Goal: Task Accomplishment & Management: Complete application form

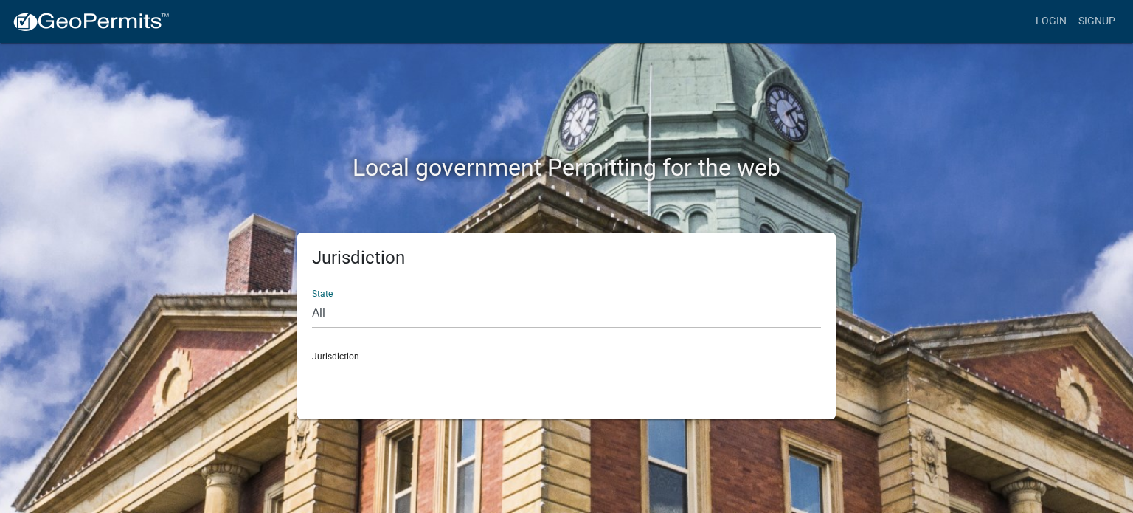
click at [331, 306] on select "All [US_STATE] [US_STATE] [US_STATE] [US_STATE] [US_STATE] [US_STATE] [US_STATE…" at bounding box center [566, 313] width 509 height 30
select select "[US_STATE]"
click at [312, 298] on select "All [US_STATE] [US_STATE] [US_STATE] [US_STATE] [US_STATE] [US_STATE] [US_STATE…" at bounding box center [566, 313] width 509 height 30
click at [345, 370] on select "City of [GEOGRAPHIC_DATA], [US_STATE] City of [GEOGRAPHIC_DATA], [US_STATE] Cit…" at bounding box center [566, 376] width 509 height 30
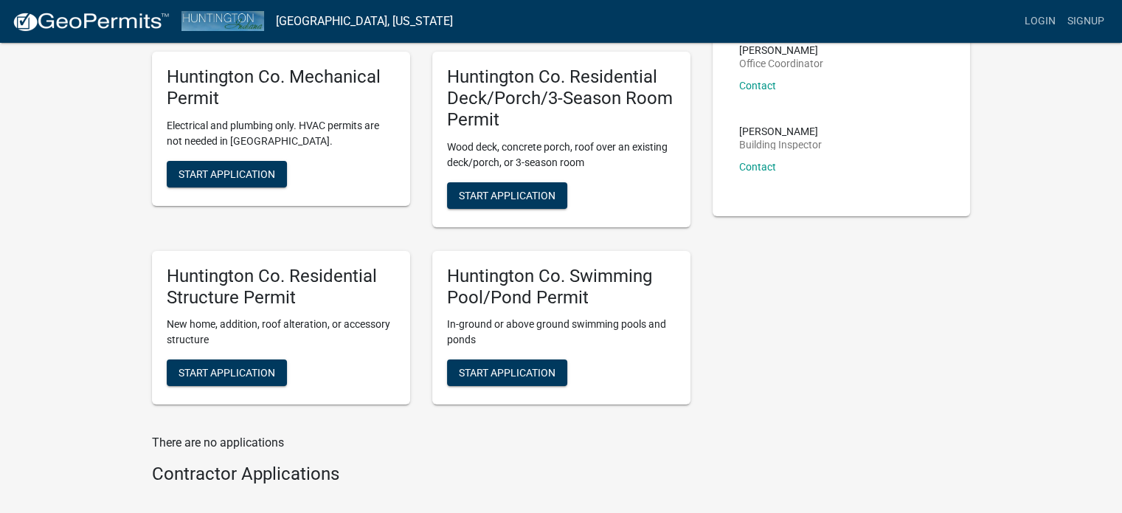
scroll to position [295, 0]
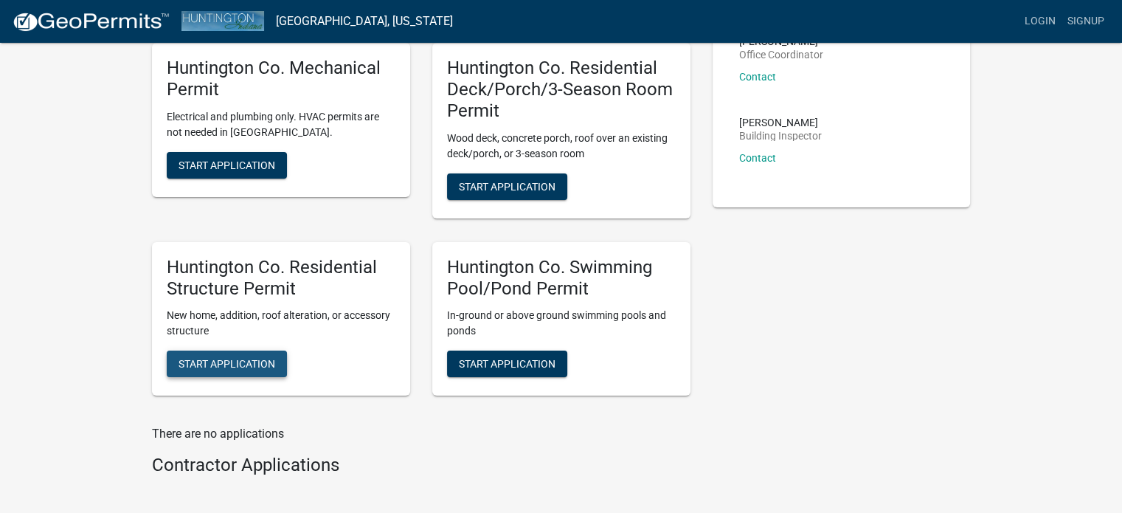
click at [205, 359] on span "Start Application" at bounding box center [227, 364] width 97 height 12
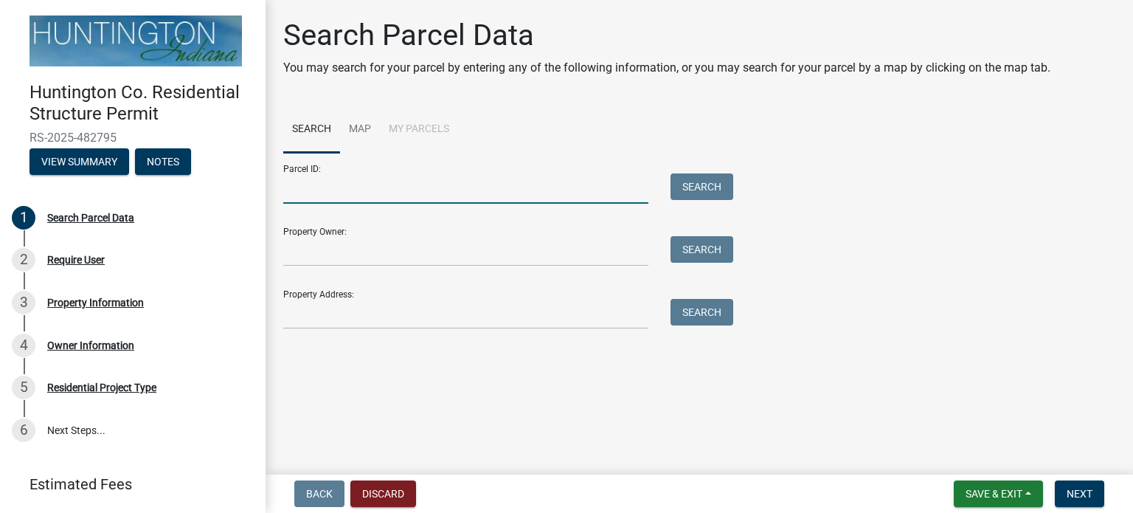
click at [336, 185] on input "Parcel ID:" at bounding box center [465, 188] width 365 height 30
click at [336, 186] on input "Parcel ID:" at bounding box center [465, 188] width 365 height 30
type input "90-04-06-200-039.000-017"
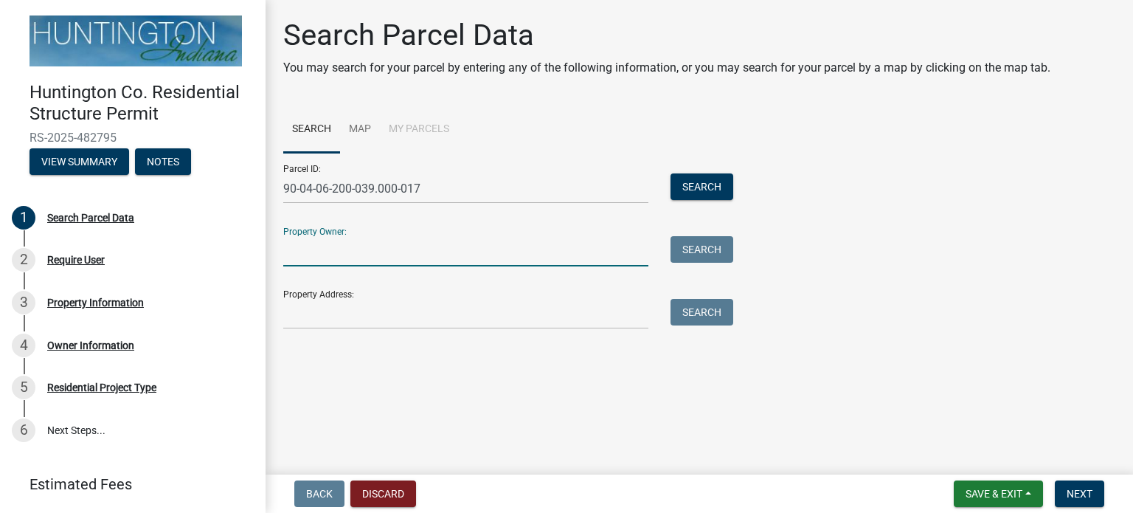
click at [315, 252] on input "Property Owner:" at bounding box center [465, 251] width 365 height 30
type input "Sodervick Consulting, LLC"
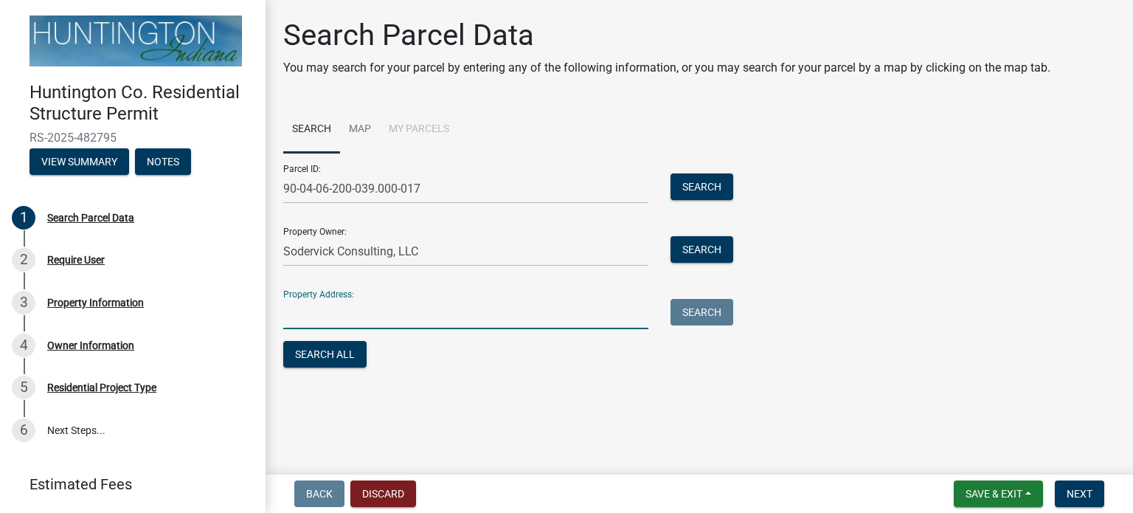
click at [307, 315] on input "Property Address:" at bounding box center [465, 314] width 365 height 30
type input "[PERSON_NAME] Ct, [PERSON_NAME] IN 46770"
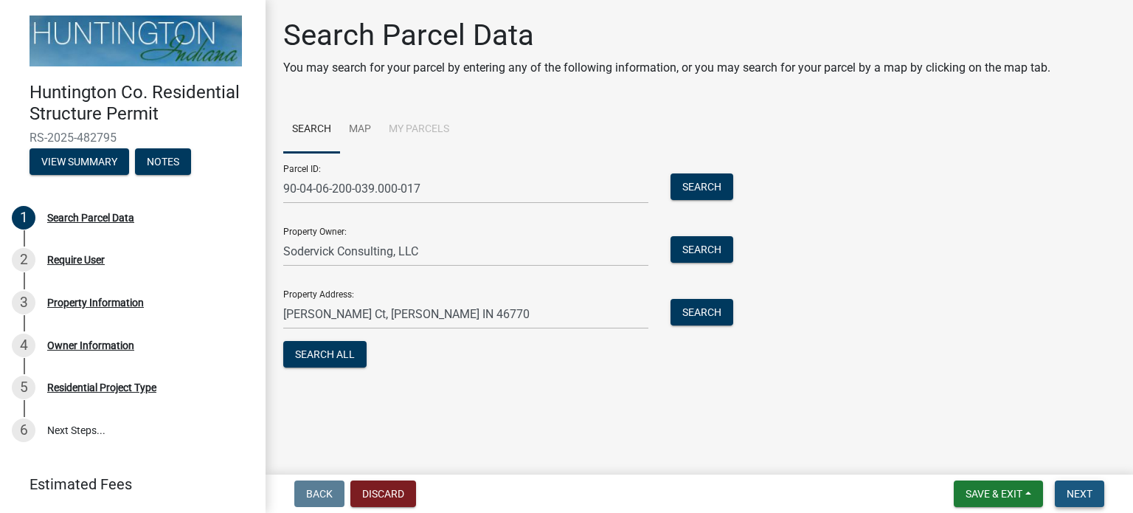
click at [1076, 497] on span "Next" at bounding box center [1080, 494] width 26 height 12
click at [1076, 491] on span "Next" at bounding box center [1080, 494] width 26 height 12
click at [319, 353] on button "Search All" at bounding box center [324, 354] width 83 height 27
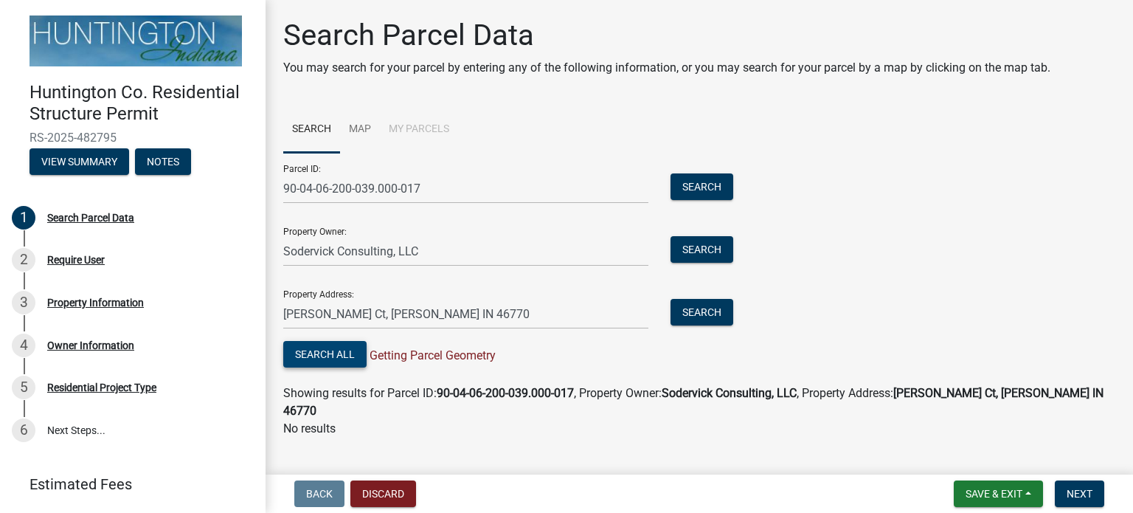
scroll to position [9, 0]
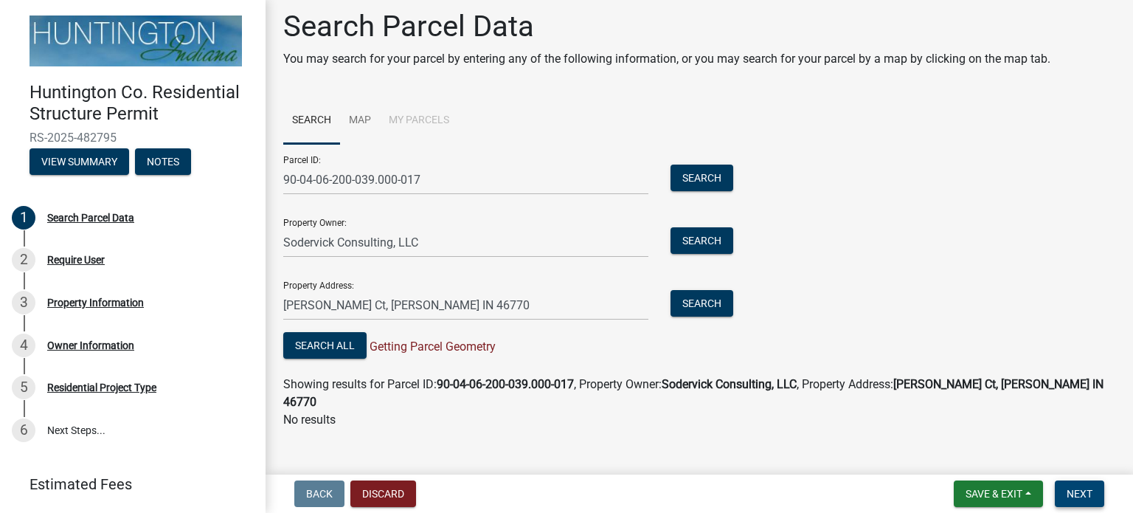
click at [1087, 491] on span "Next" at bounding box center [1080, 494] width 26 height 12
click at [709, 303] on button "Search" at bounding box center [702, 303] width 63 height 27
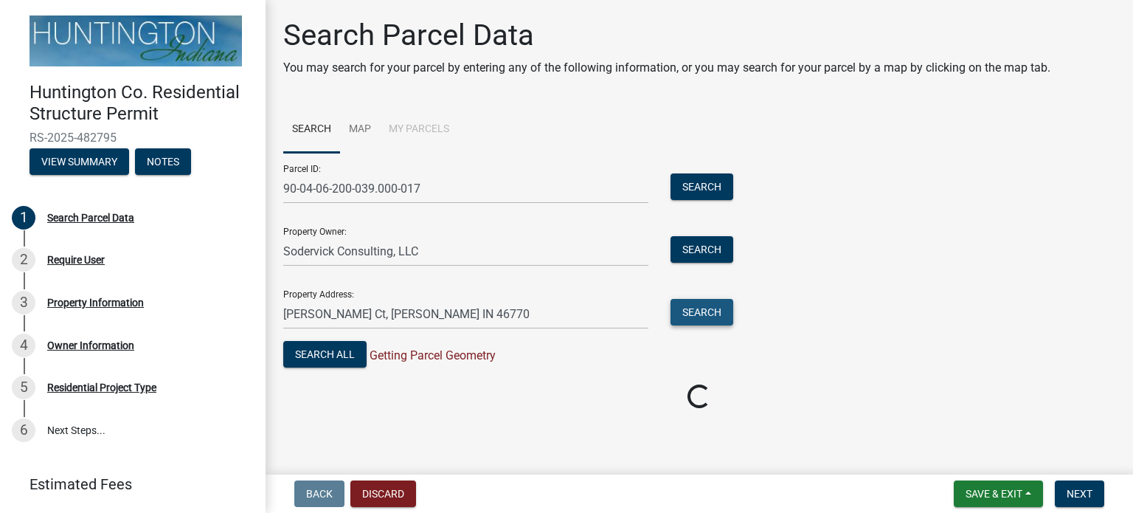
scroll to position [0, 0]
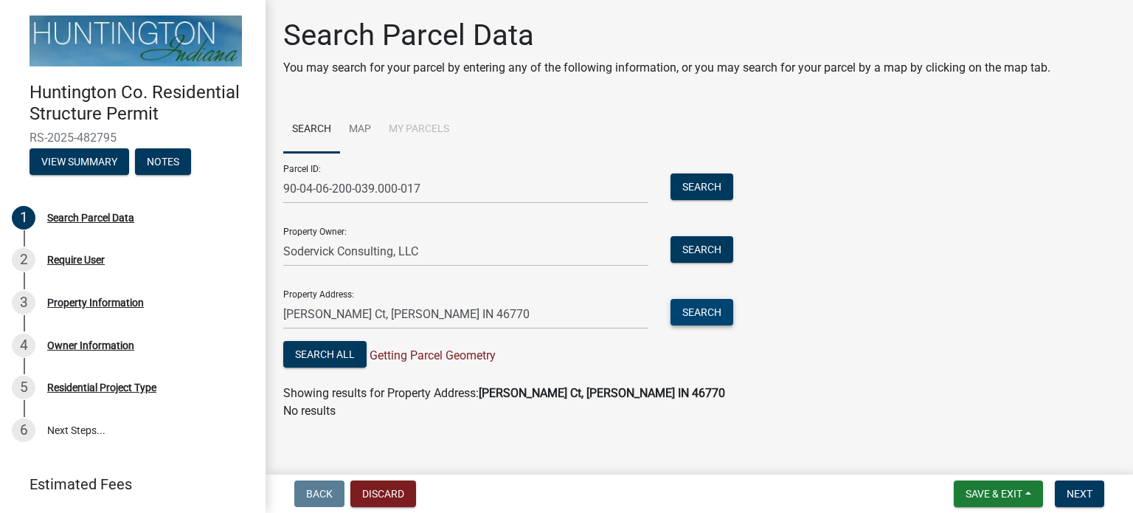
click at [713, 308] on button "Search" at bounding box center [702, 312] width 63 height 27
drag, startPoint x: 480, startPoint y: 311, endPoint x: 236, endPoint y: 319, distance: 244.4
click at [227, 328] on div "Huntington Co. Residential Structure Permit RS-2025-482795 View Summary Notes 1…" at bounding box center [566, 256] width 1133 height 513
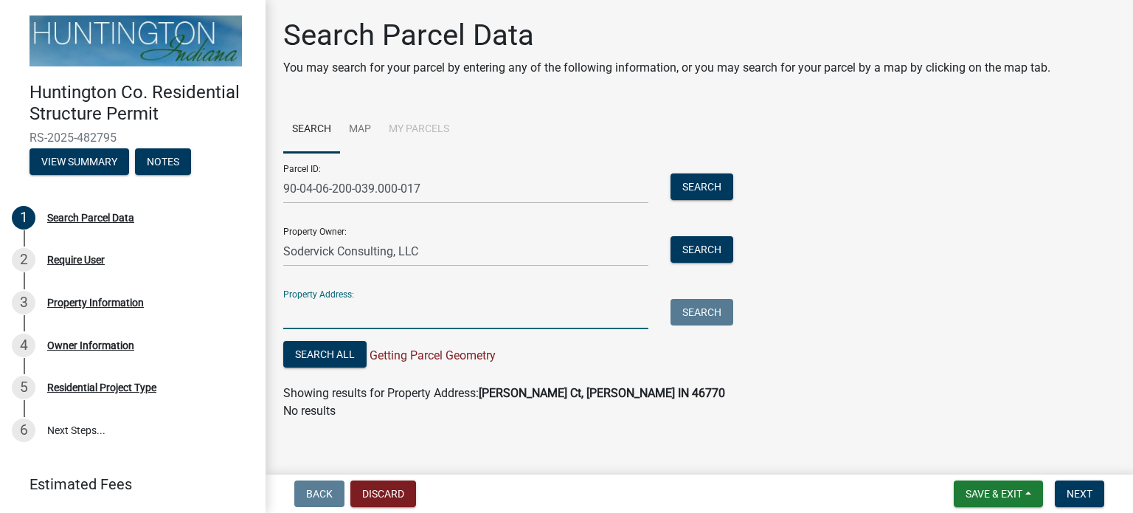
click at [325, 312] on input "Property Address:" at bounding box center [465, 314] width 365 height 30
type input "[PERSON_NAME] Ct, [PERSON_NAME] IN 46770"
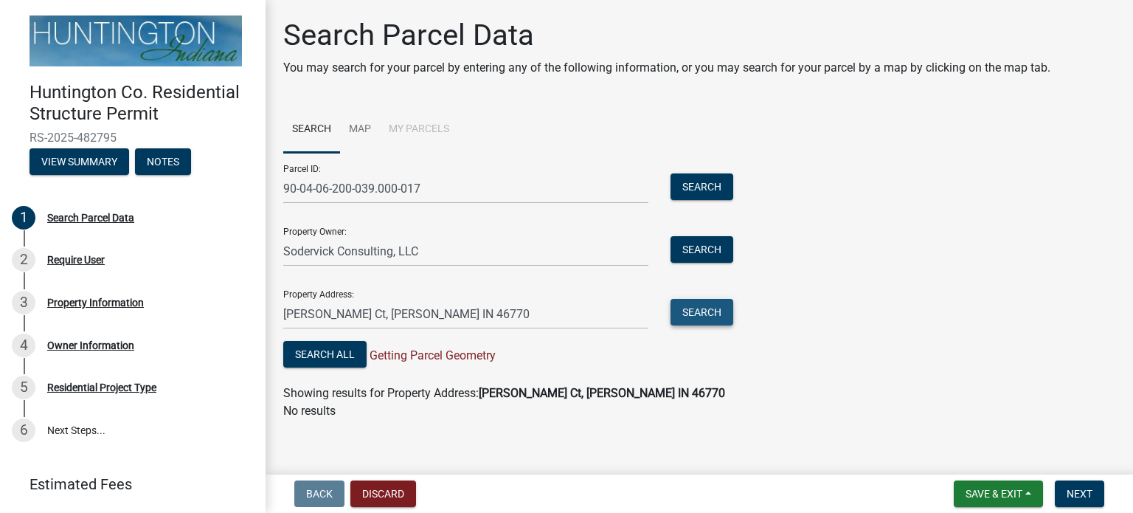
click at [704, 319] on button "Search" at bounding box center [702, 312] width 63 height 27
click at [694, 190] on button "Search" at bounding box center [702, 186] width 63 height 27
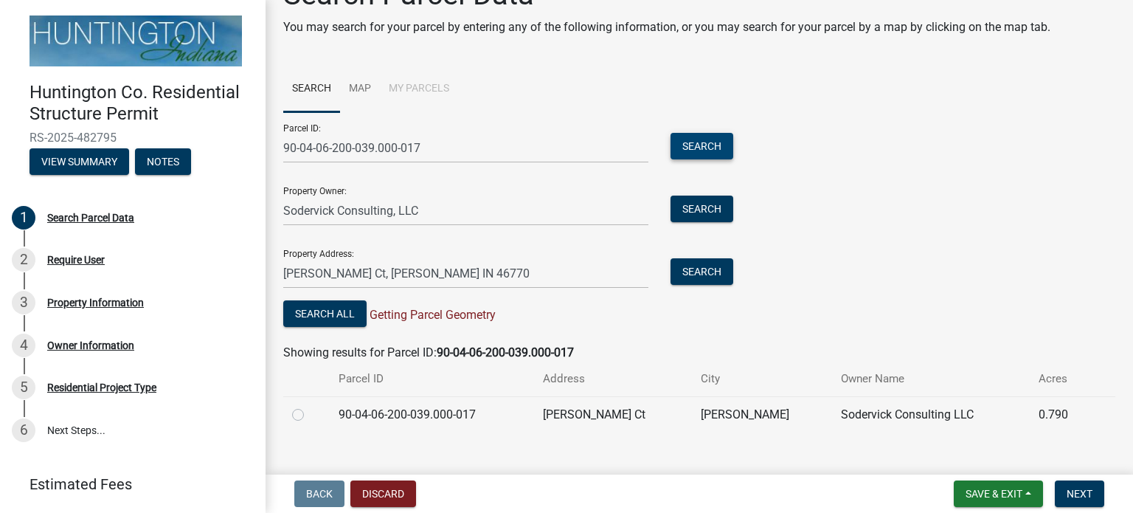
scroll to position [62, 0]
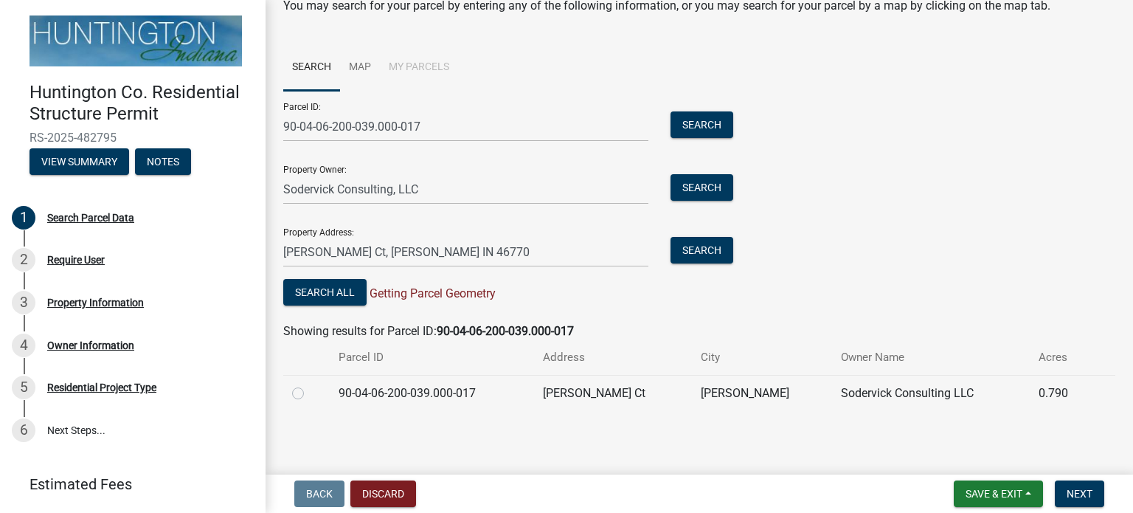
click at [310, 384] on label at bounding box center [310, 384] width 0 height 0
click at [310, 392] on input "radio" at bounding box center [315, 389] width 10 height 10
radio input "true"
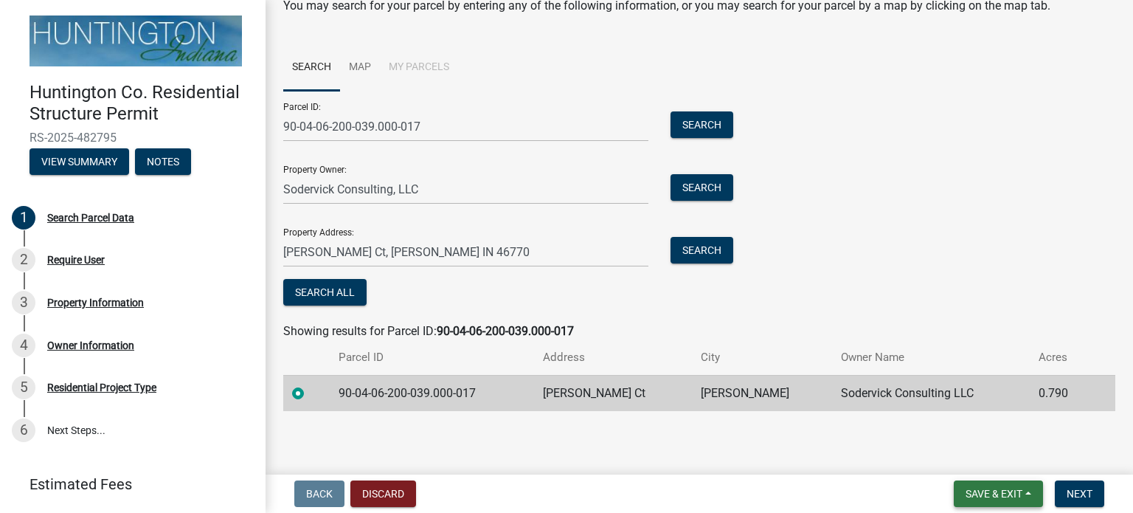
click at [1009, 496] on span "Save & Exit" at bounding box center [994, 494] width 57 height 12
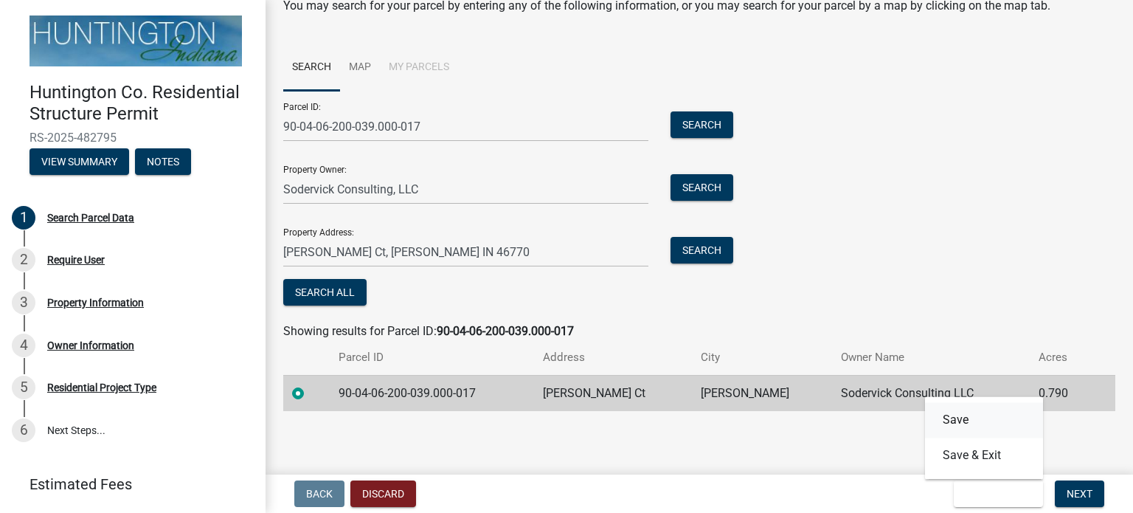
click at [959, 420] on button "Save" at bounding box center [984, 419] width 118 height 35
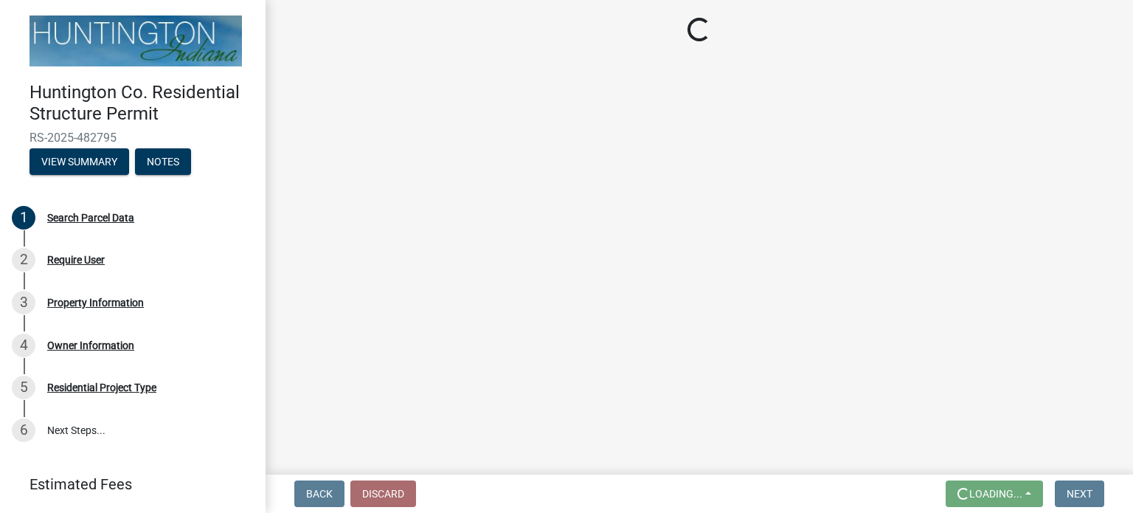
scroll to position [0, 0]
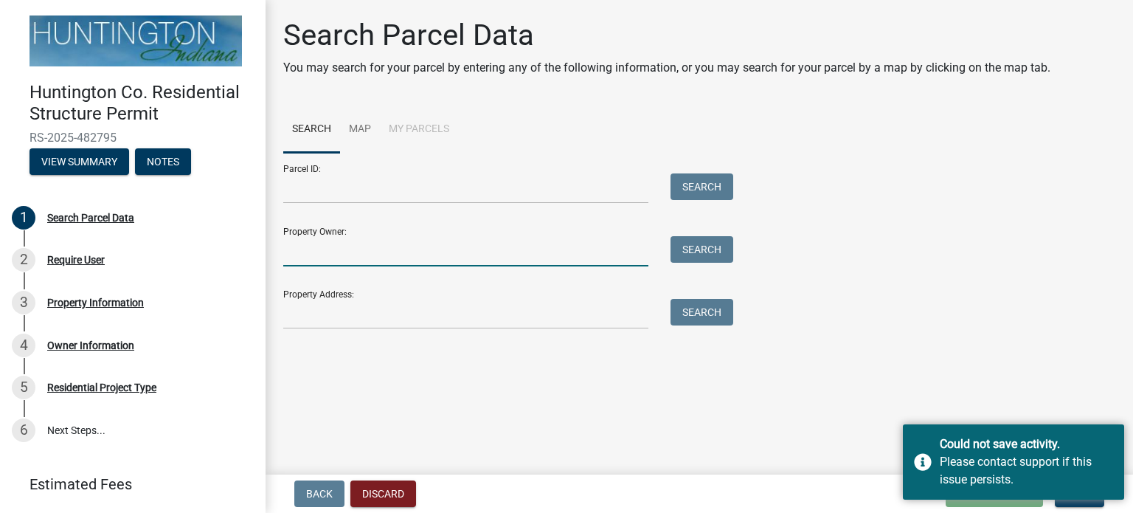
click at [347, 265] on input "Property Owner:" at bounding box center [465, 251] width 365 height 30
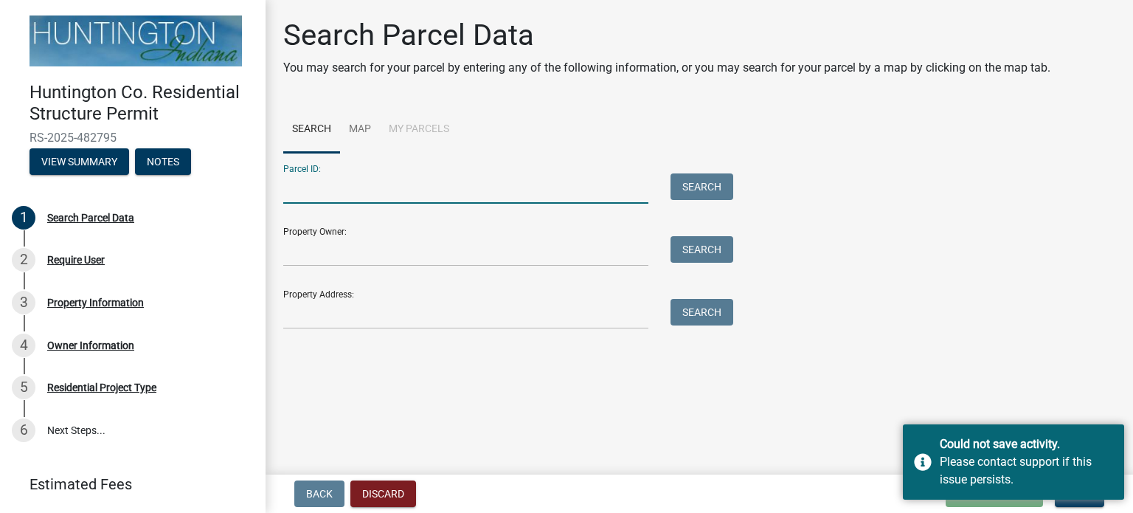
click at [305, 187] on input "Parcel ID:" at bounding box center [465, 188] width 365 height 30
type input "90-04-06-200-039.000-017"
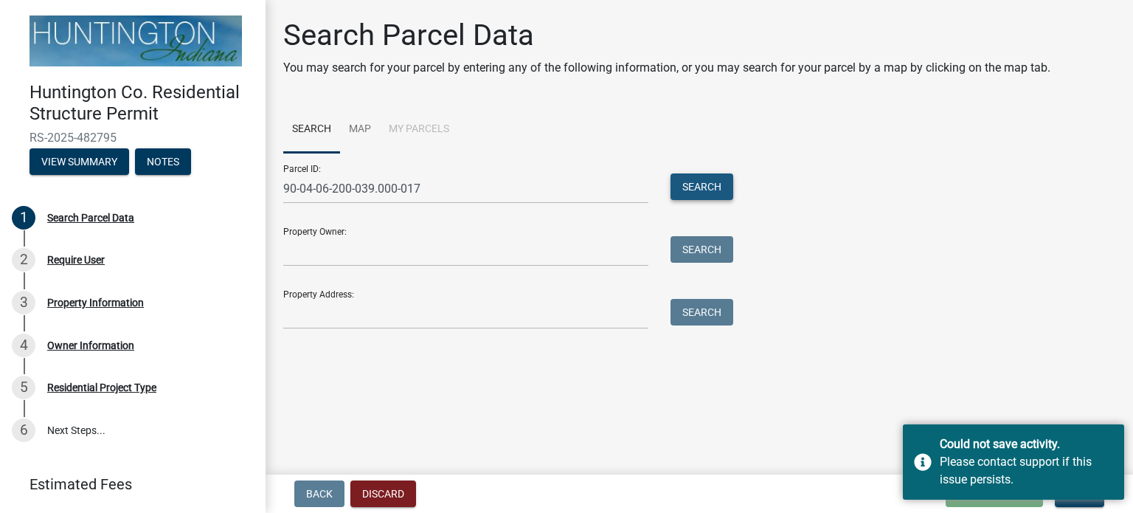
click at [709, 192] on button "Search" at bounding box center [702, 186] width 63 height 27
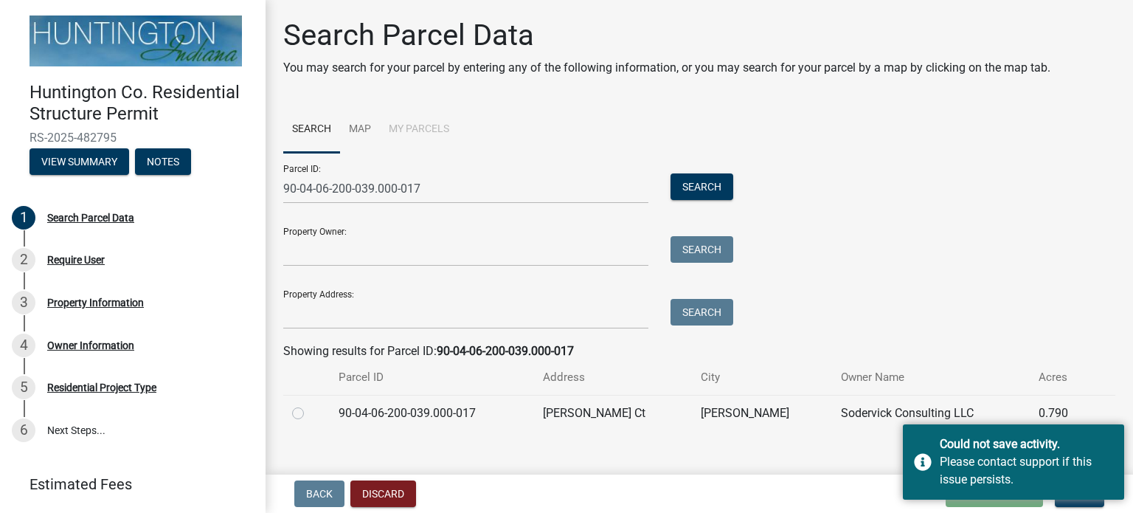
click at [310, 404] on label at bounding box center [310, 404] width 0 height 0
click at [310, 412] on input "radio" at bounding box center [315, 409] width 10 height 10
radio input "true"
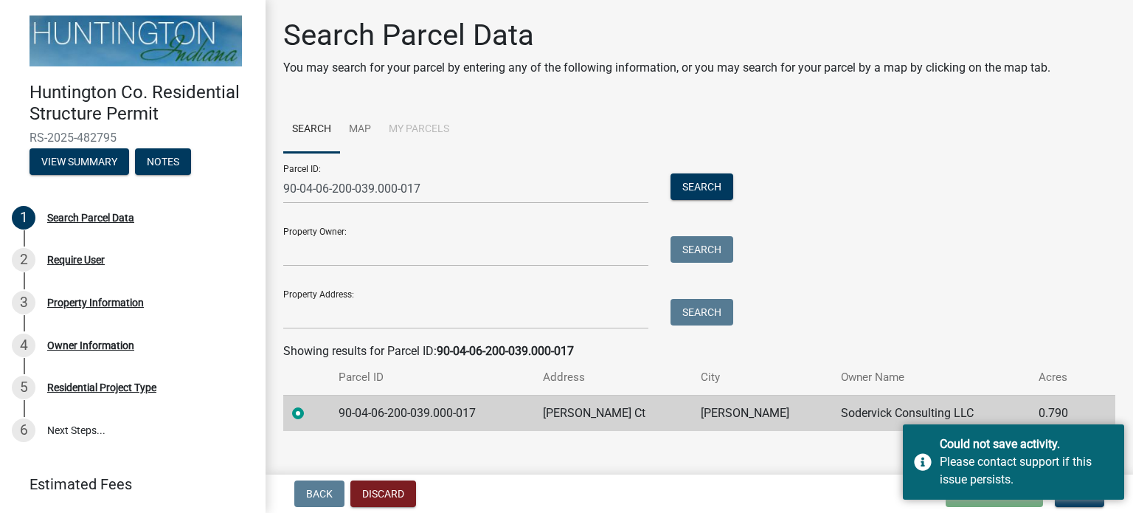
scroll to position [19, 0]
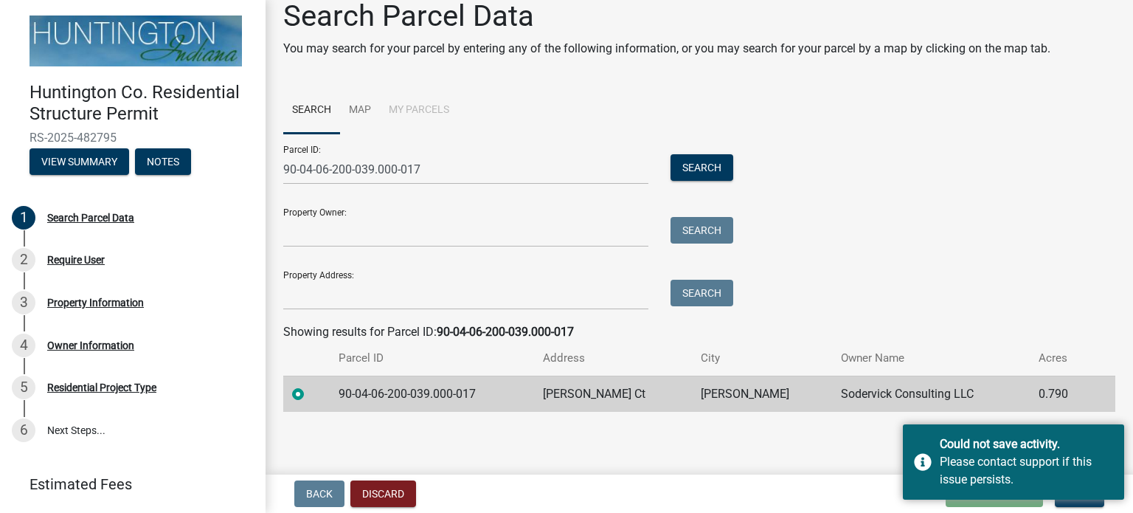
click at [791, 487] on div "Back Discard Loading... Save Save & Exit Next" at bounding box center [699, 493] width 844 height 27
click at [820, 448] on main "Search Parcel Data You may search for your parcel by entering any of the follow…" at bounding box center [700, 234] width 868 height 468
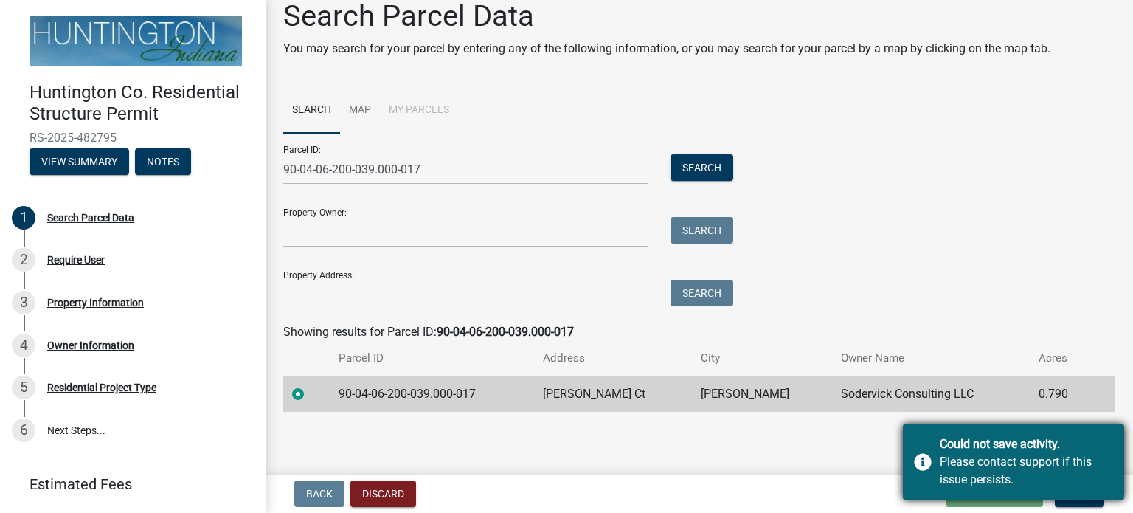
click at [1096, 443] on div "Could not save activity." at bounding box center [1026, 444] width 173 height 18
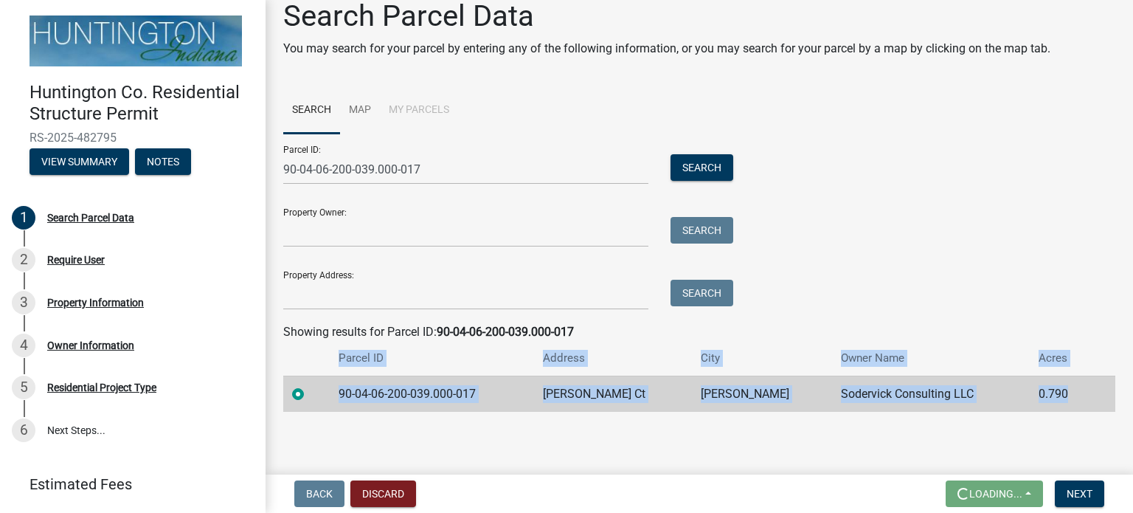
drag, startPoint x: 1096, startPoint y: 443, endPoint x: 753, endPoint y: 468, distance: 344.8
click at [753, 468] on div "Huntington Co. Residential Structure Permit RS-2025-482795 View Summary Notes 1…" at bounding box center [566, 256] width 1133 height 513
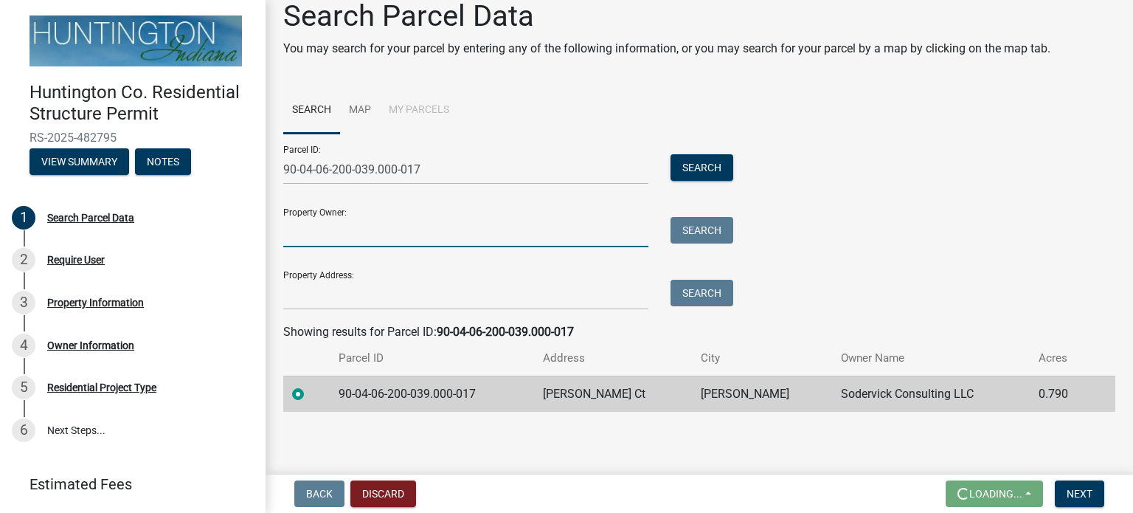
drag, startPoint x: 324, startPoint y: 229, endPoint x: 333, endPoint y: 224, distance: 10.2
click at [324, 229] on input "Property Owner:" at bounding box center [465, 232] width 365 height 30
type input "Sodervick Consulting, LLC"
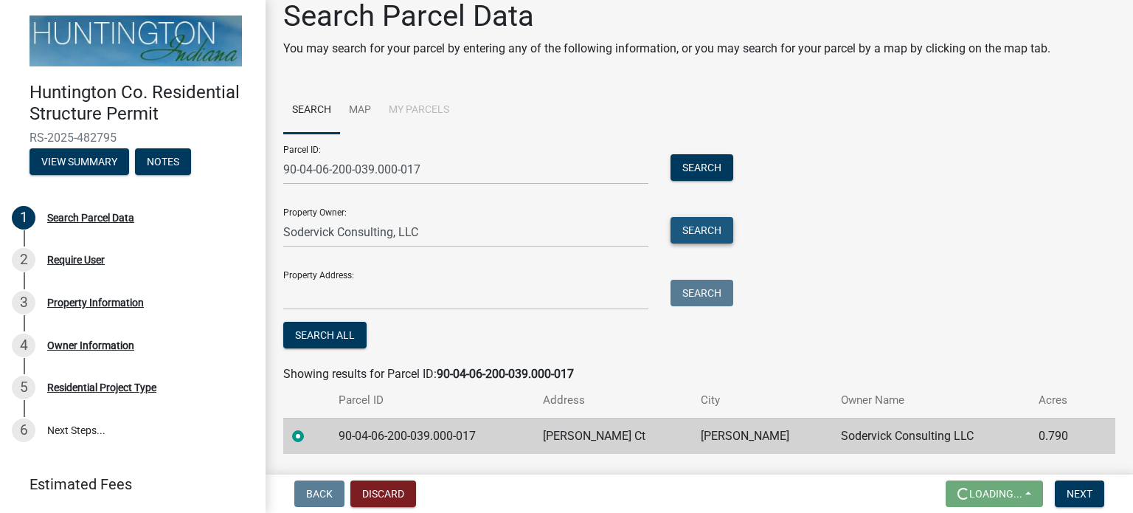
click at [694, 225] on button "Search" at bounding box center [702, 230] width 63 height 27
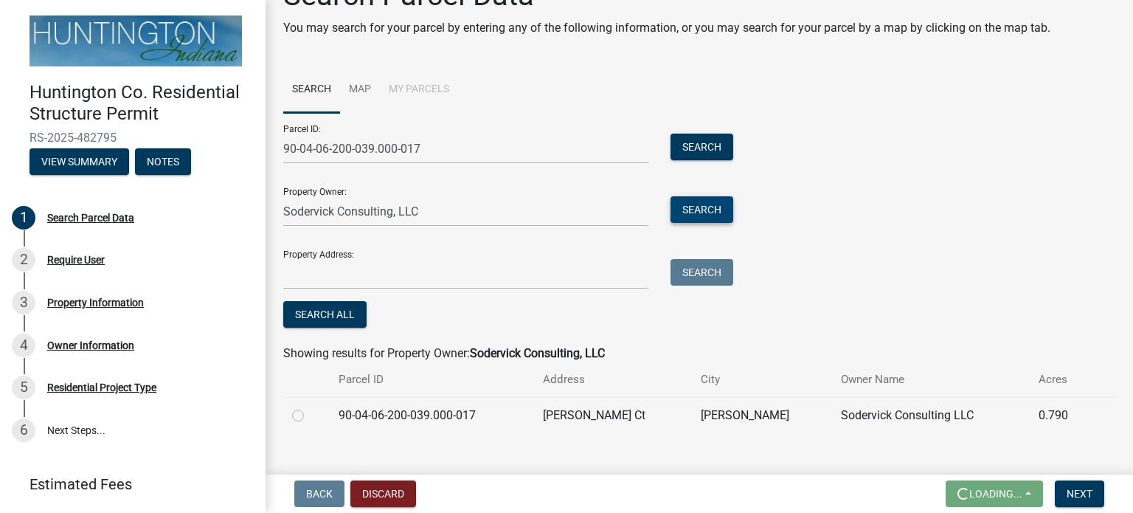
scroll to position [62, 0]
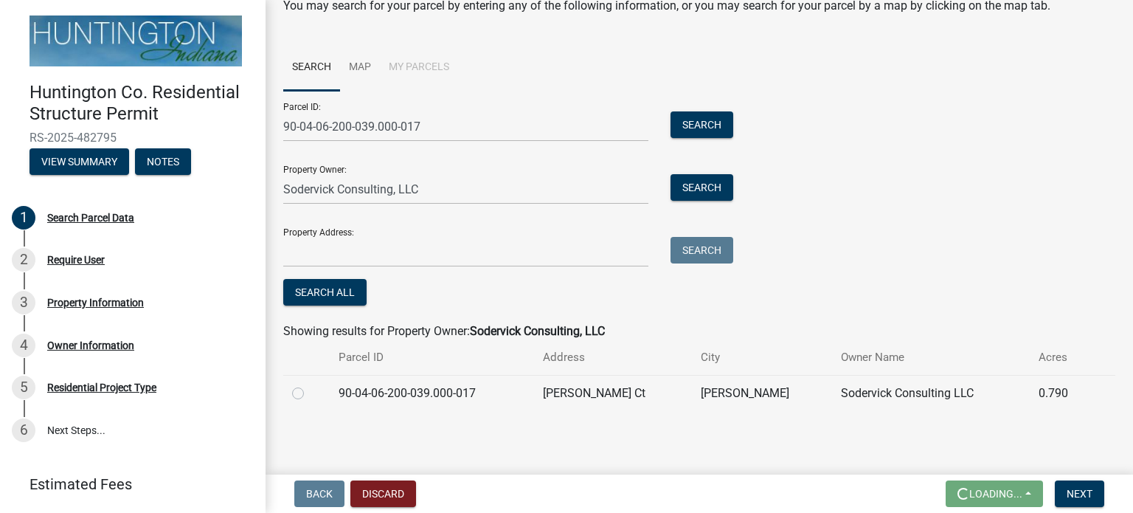
click at [310, 384] on label at bounding box center [310, 384] width 0 height 0
click at [310, 387] on input "radio" at bounding box center [315, 389] width 10 height 10
radio input "true"
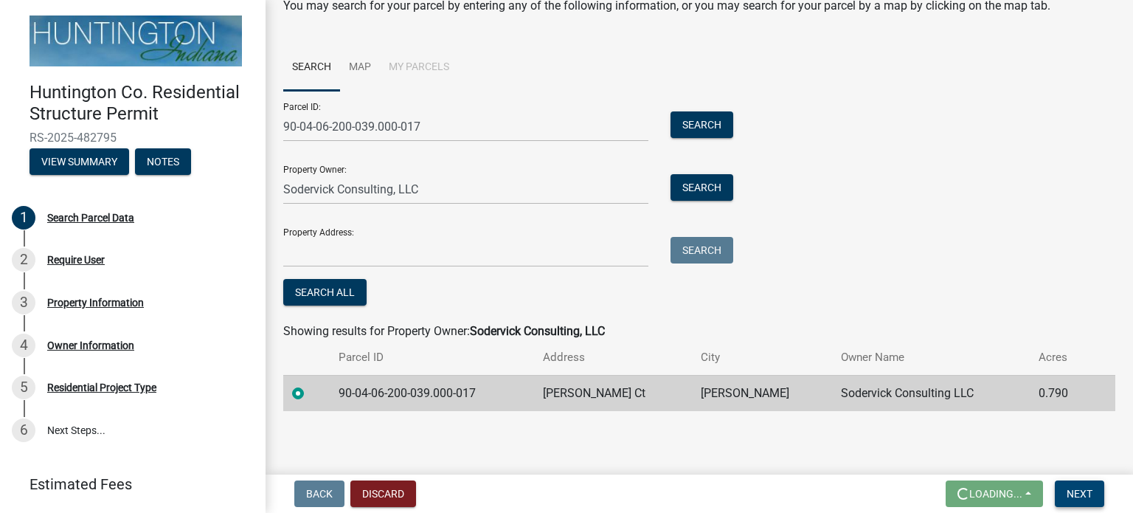
click at [1080, 495] on span "Next" at bounding box center [1080, 494] width 26 height 12
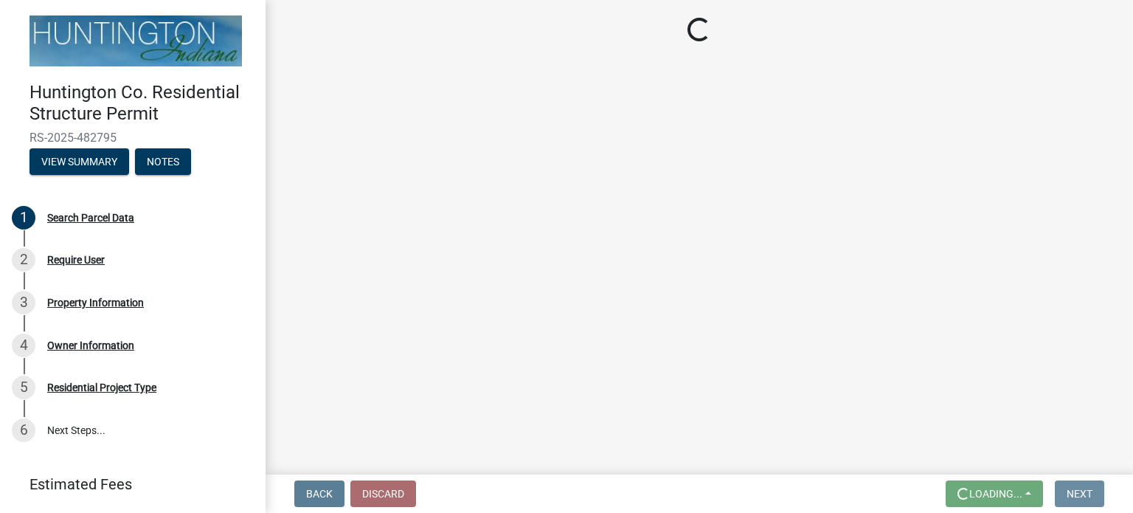
scroll to position [0, 0]
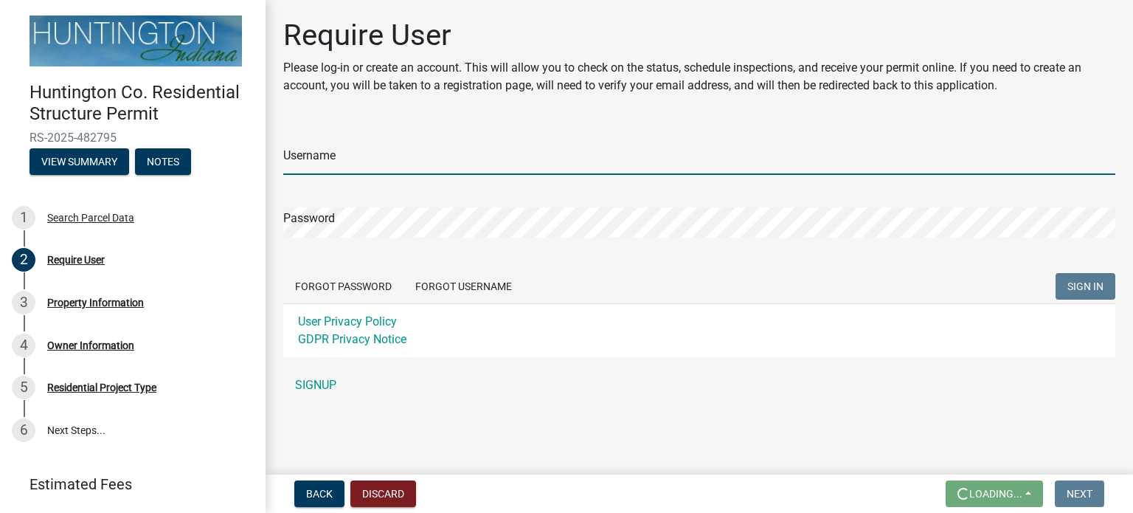
type input "msodervick"
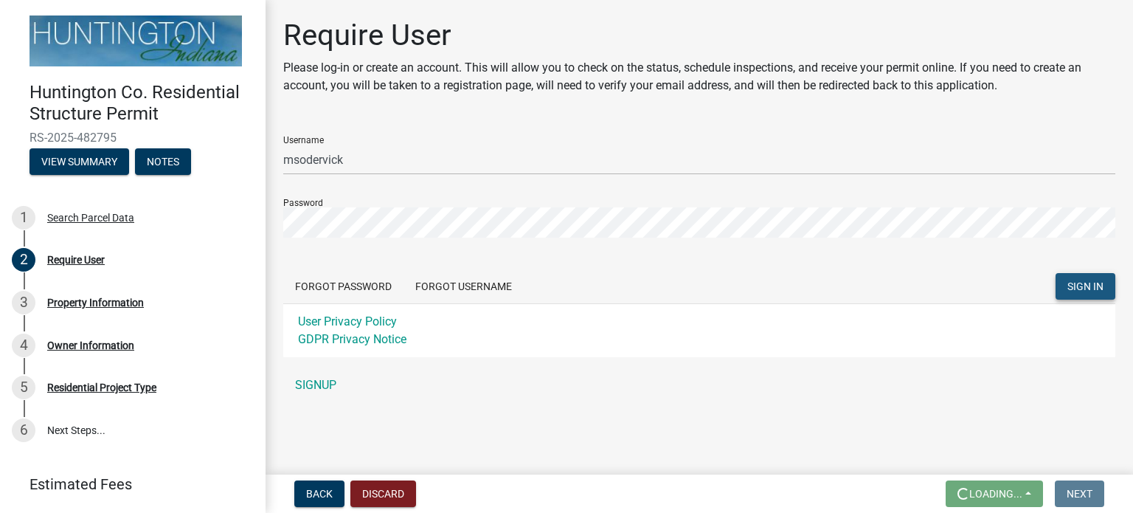
click at [1090, 288] on span "SIGN IN" at bounding box center [1086, 286] width 36 height 12
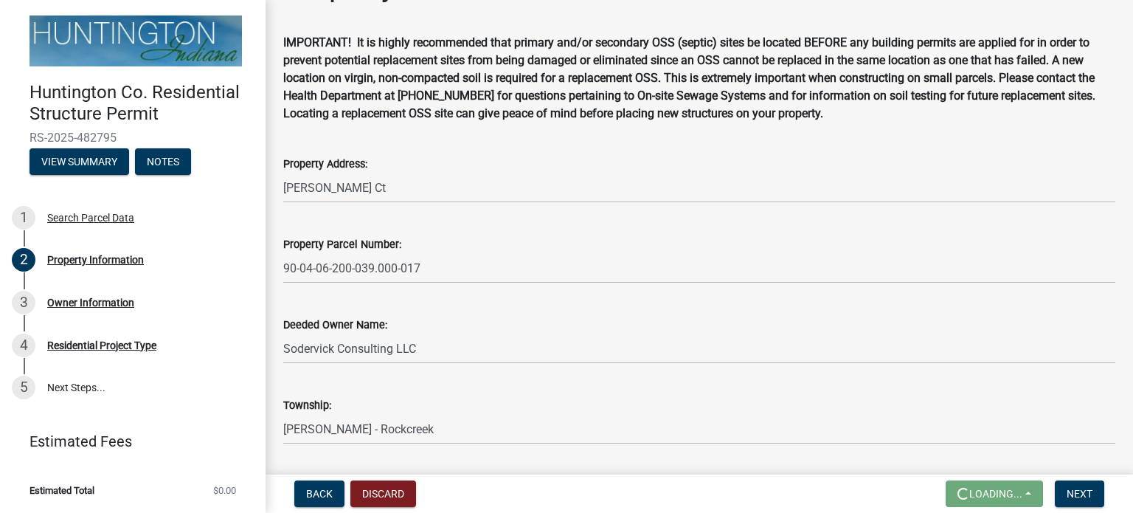
scroll to position [94, 0]
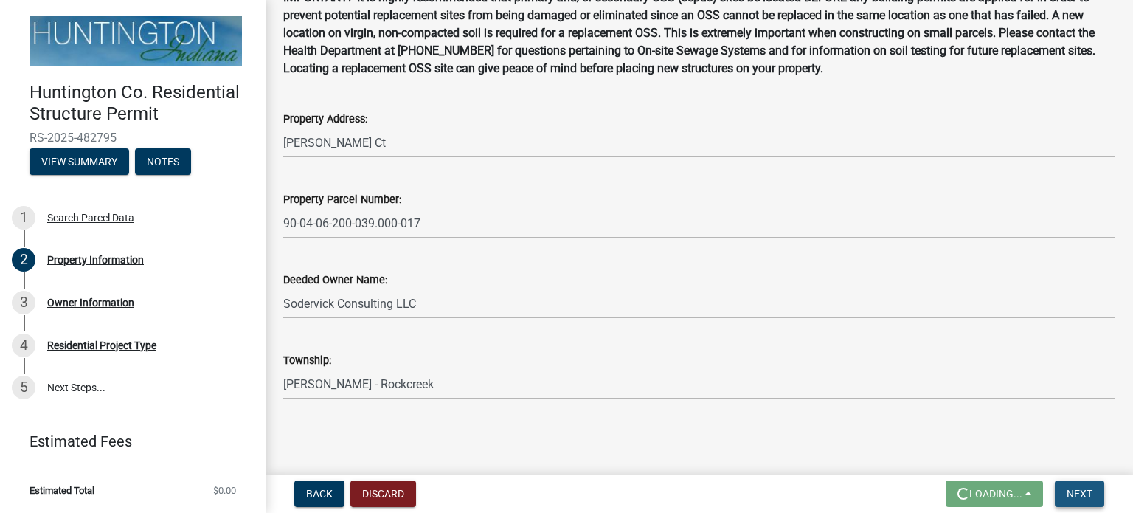
click at [1083, 496] on span "Next" at bounding box center [1080, 494] width 26 height 12
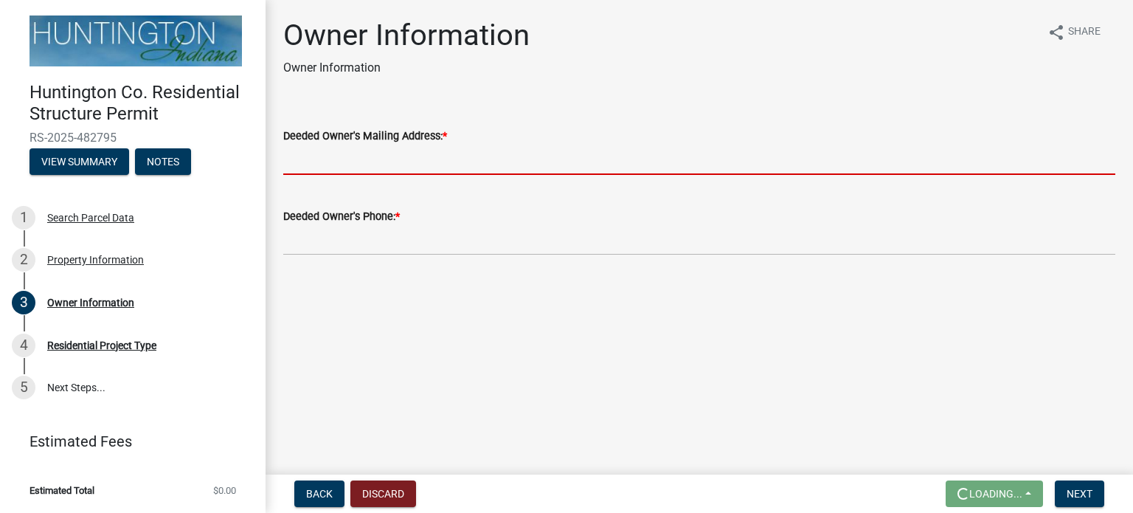
click at [295, 165] on input "Deeded Owner's Mailing Address: *" at bounding box center [699, 160] width 832 height 30
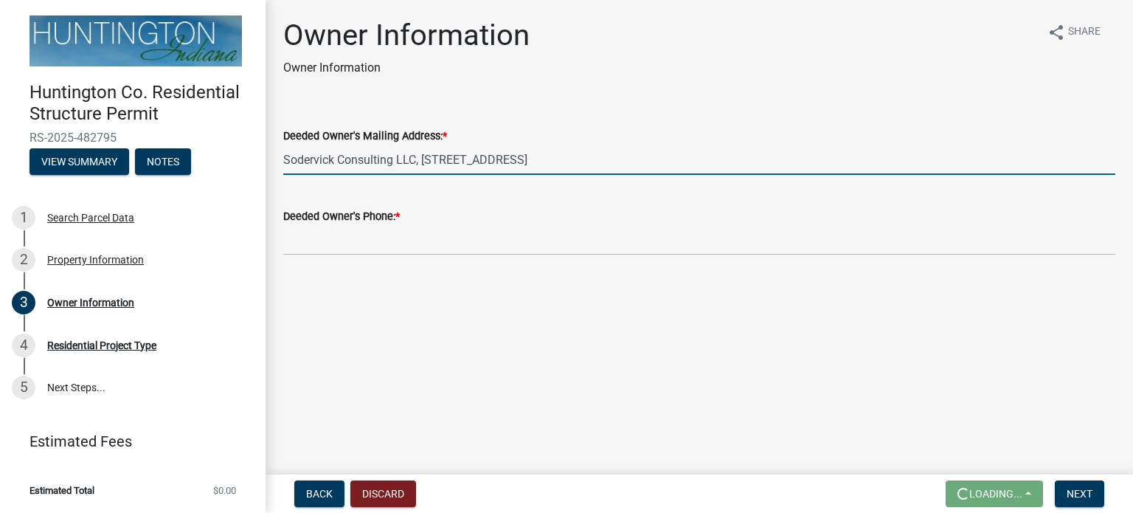
type input "Sodervick Consulting LLC, [STREET_ADDRESS]"
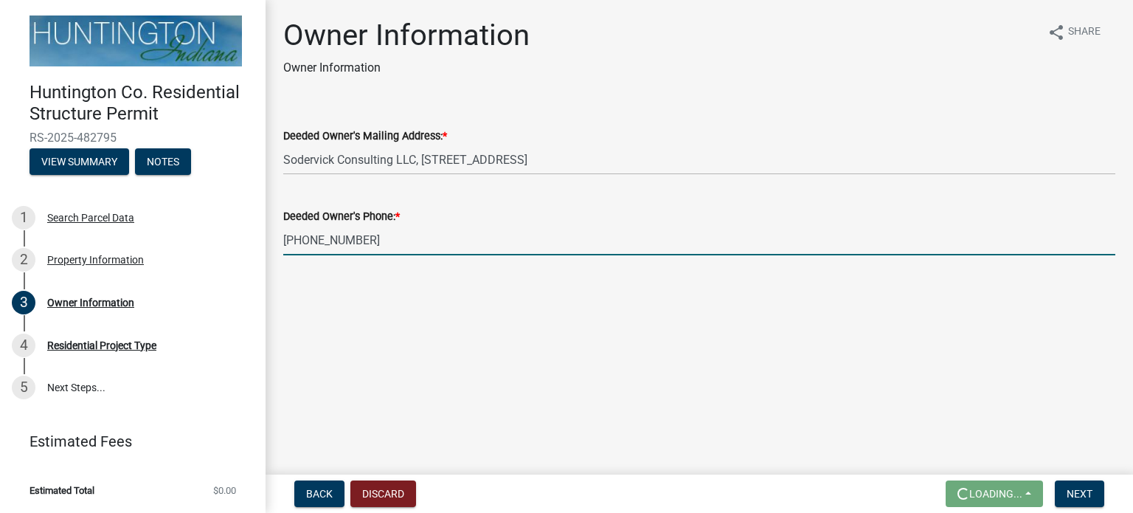
type input "[PHONE_NUMBER]"
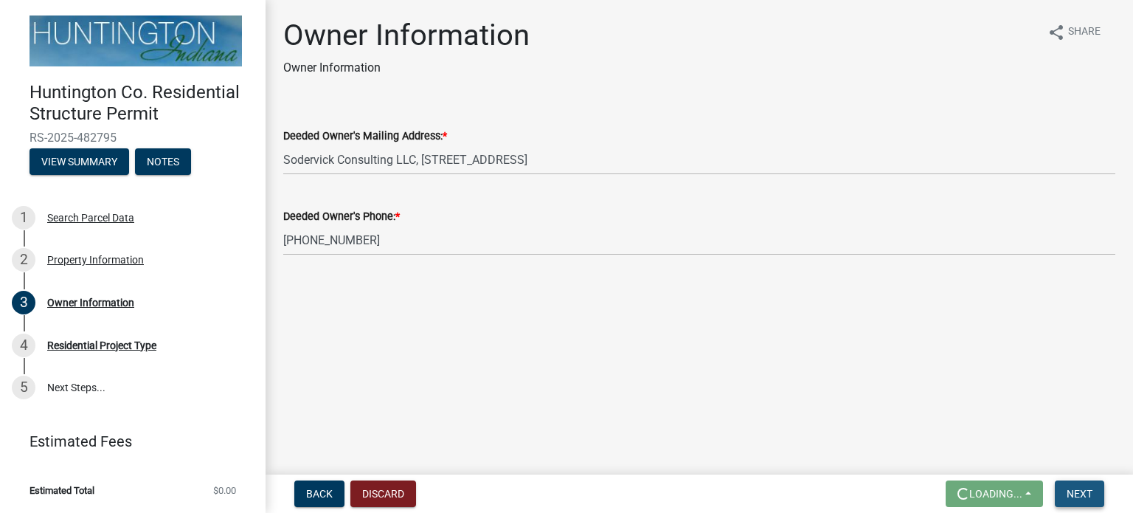
click at [1079, 492] on span "Next" at bounding box center [1080, 494] width 26 height 12
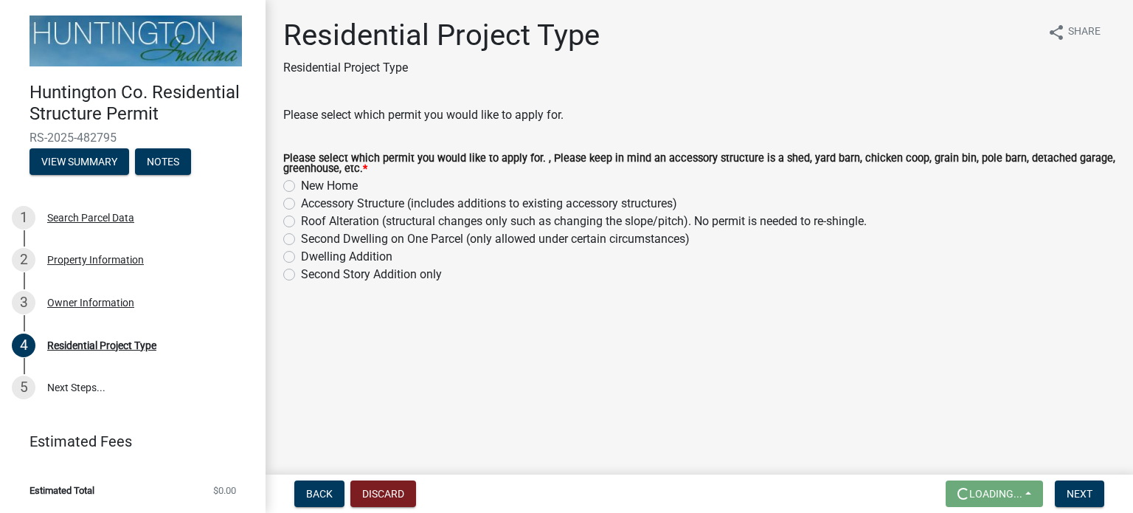
click at [301, 186] on label "New Home" at bounding box center [329, 186] width 57 height 18
click at [301, 186] on input "New Home" at bounding box center [306, 182] width 10 height 10
radio input "true"
click at [1070, 489] on span "Next" at bounding box center [1080, 494] width 26 height 12
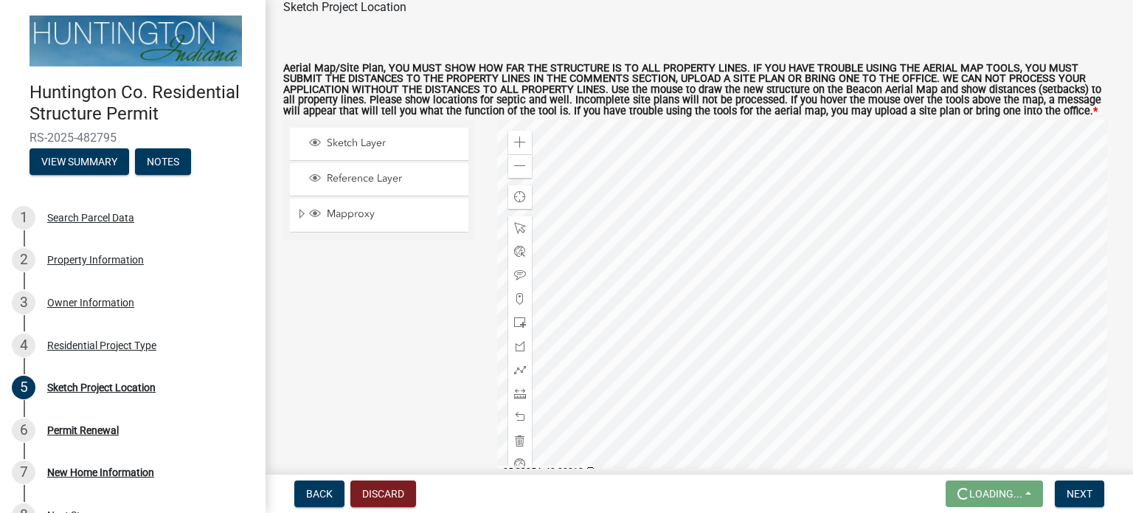
scroll to position [151, 0]
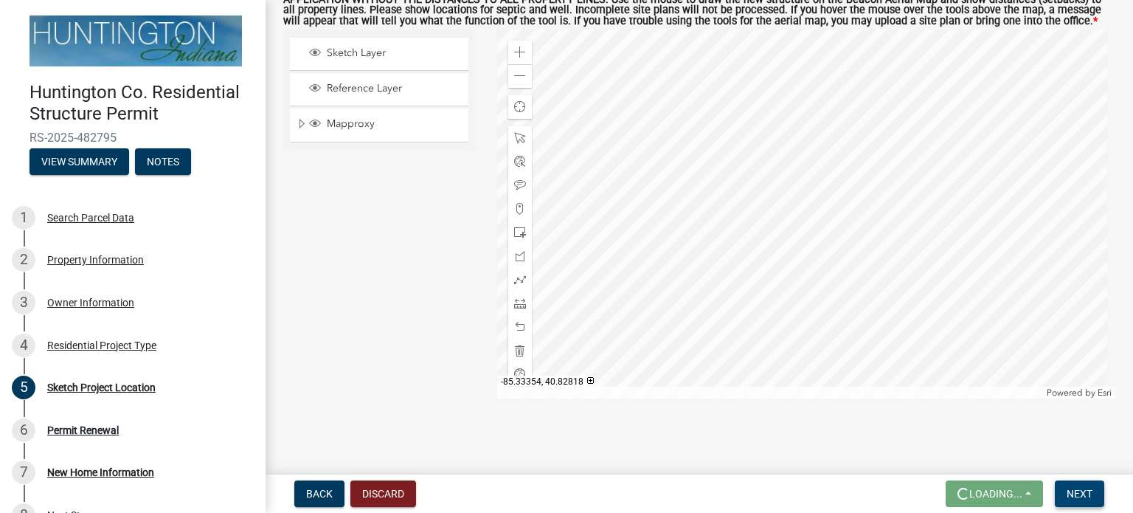
click at [1071, 494] on span "Next" at bounding box center [1080, 494] width 26 height 12
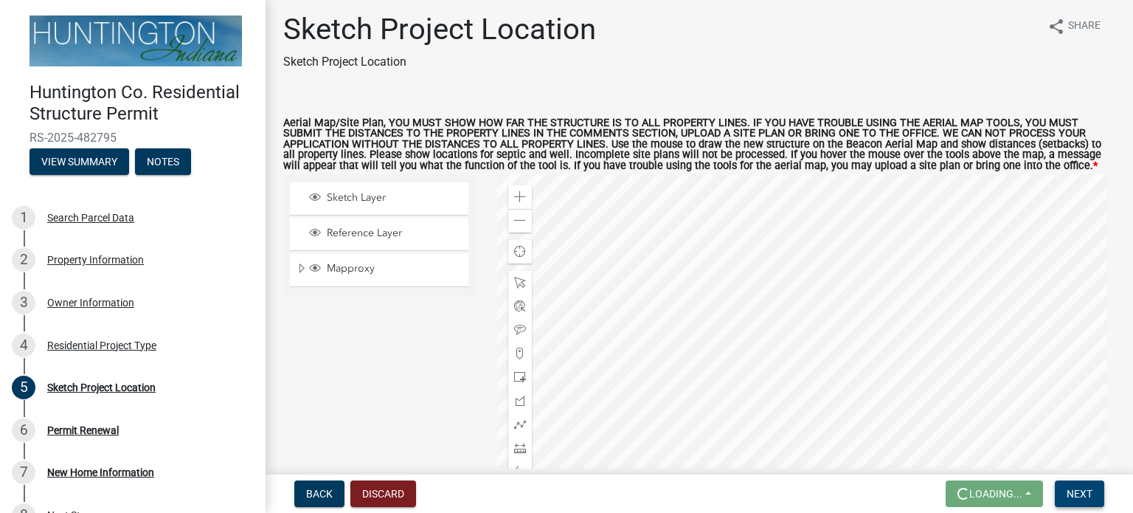
scroll to position [3, 0]
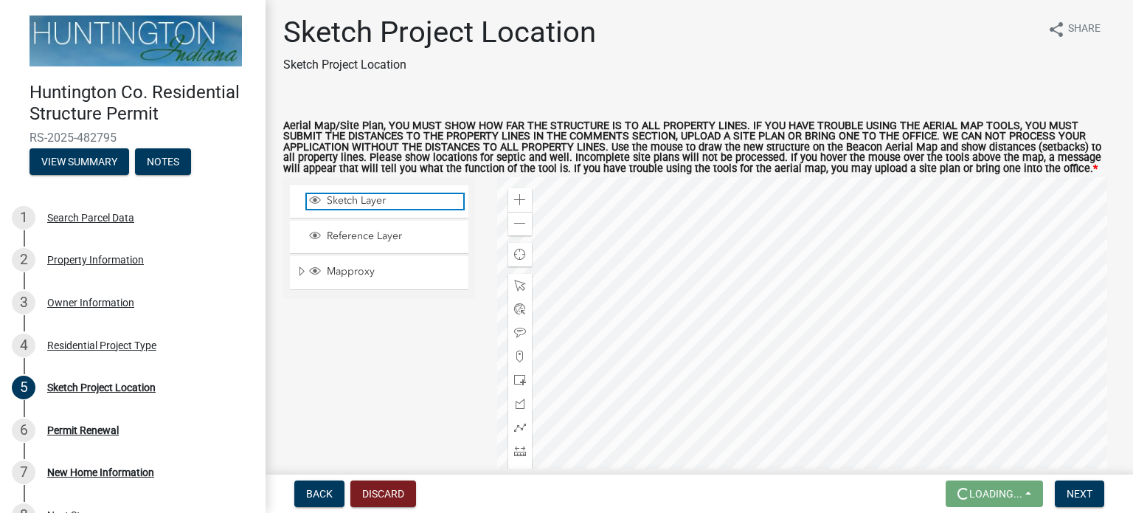
click at [323, 200] on span "Sketch Layer" at bounding box center [393, 200] width 140 height 13
drag, startPoint x: 322, startPoint y: 200, endPoint x: 306, endPoint y: 203, distance: 15.8
click at [307, 203] on span "Layer List" at bounding box center [315, 201] width 16 height 15
click at [809, 324] on div at bounding box center [806, 361] width 619 height 369
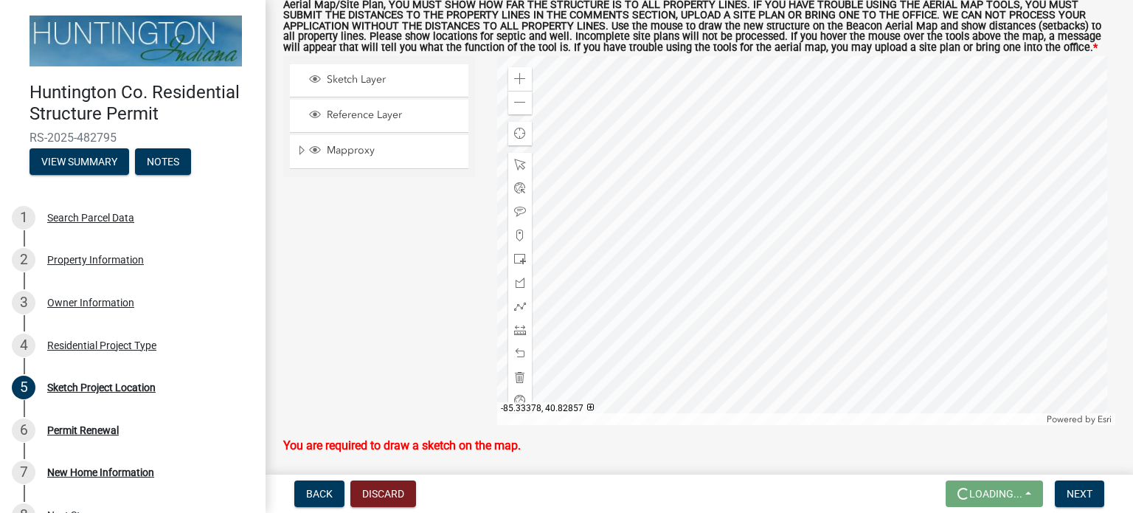
scroll to position [148, 0]
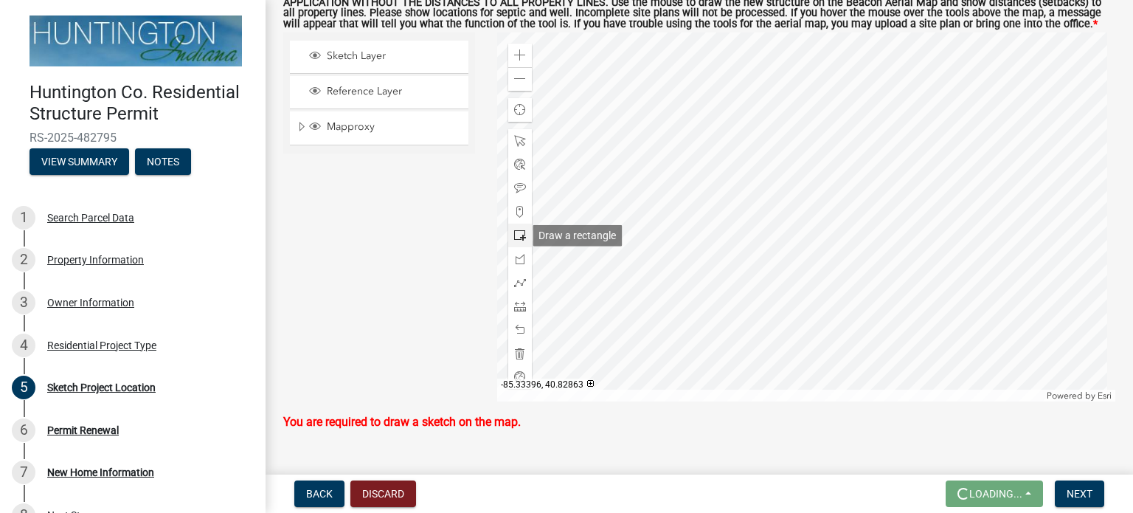
click at [517, 235] on span at bounding box center [520, 235] width 12 height 12
click at [833, 235] on div at bounding box center [806, 216] width 619 height 369
drag, startPoint x: 514, startPoint y: 233, endPoint x: 519, endPoint y: 224, distance: 10.6
click at [514, 231] on span at bounding box center [520, 235] width 12 height 12
click at [836, 156] on div at bounding box center [806, 216] width 619 height 369
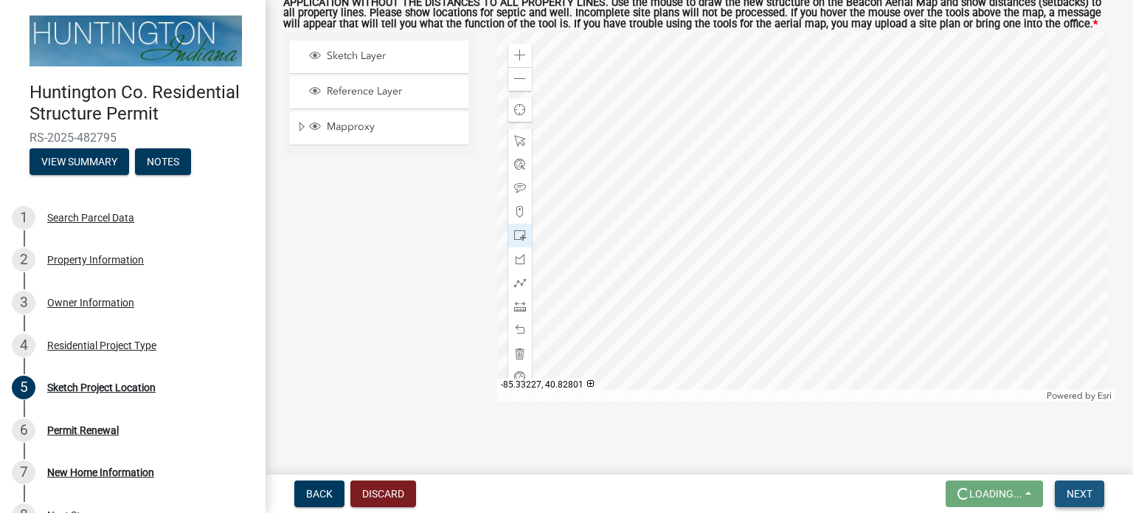
click at [1080, 497] on span "Next" at bounding box center [1080, 494] width 26 height 12
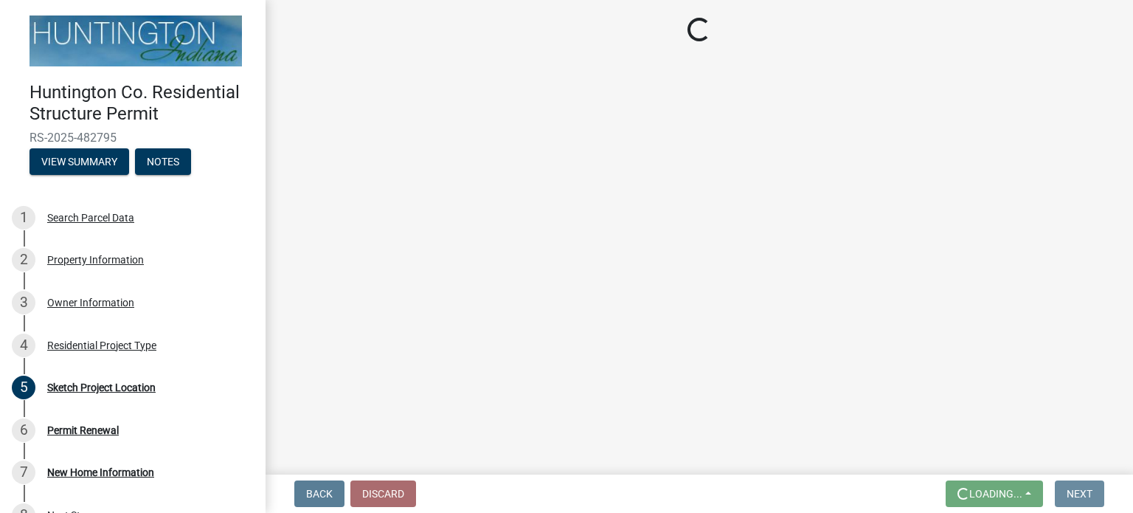
scroll to position [0, 0]
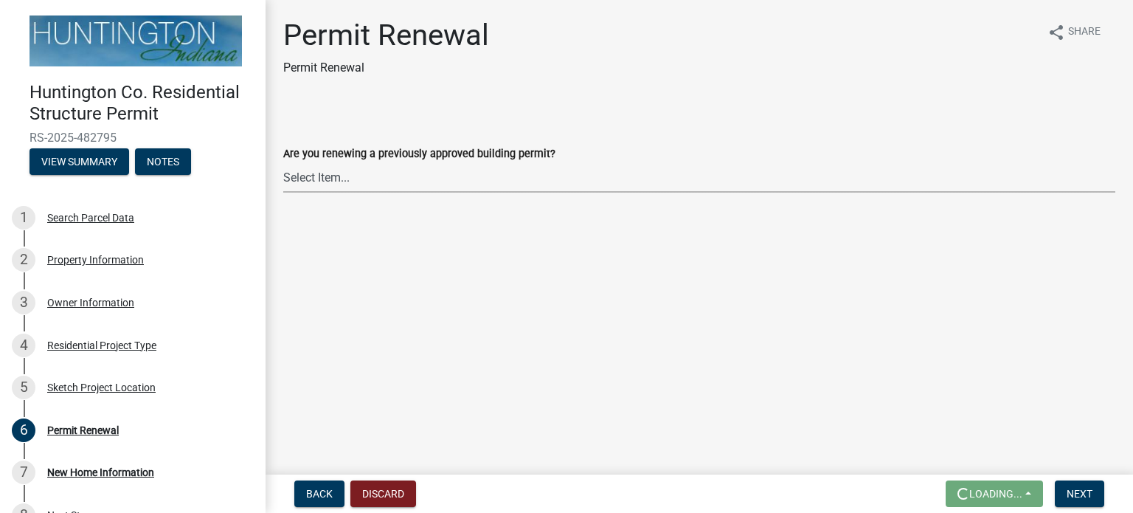
click at [325, 178] on select "Select Item... Yes No" at bounding box center [699, 177] width 832 height 30
click at [283, 162] on select "Select Item... Yes No" at bounding box center [699, 177] width 832 height 30
select select "7022fa2c-6c9f-4a5e-8d19-47b221a2a07d"
click at [1079, 493] on span "Next" at bounding box center [1080, 494] width 26 height 12
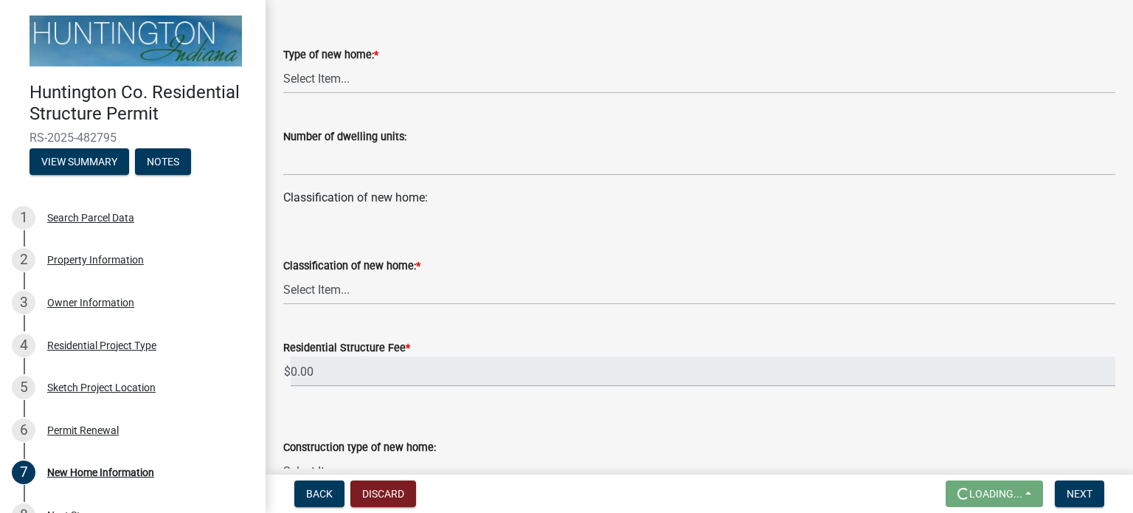
scroll to position [74, 0]
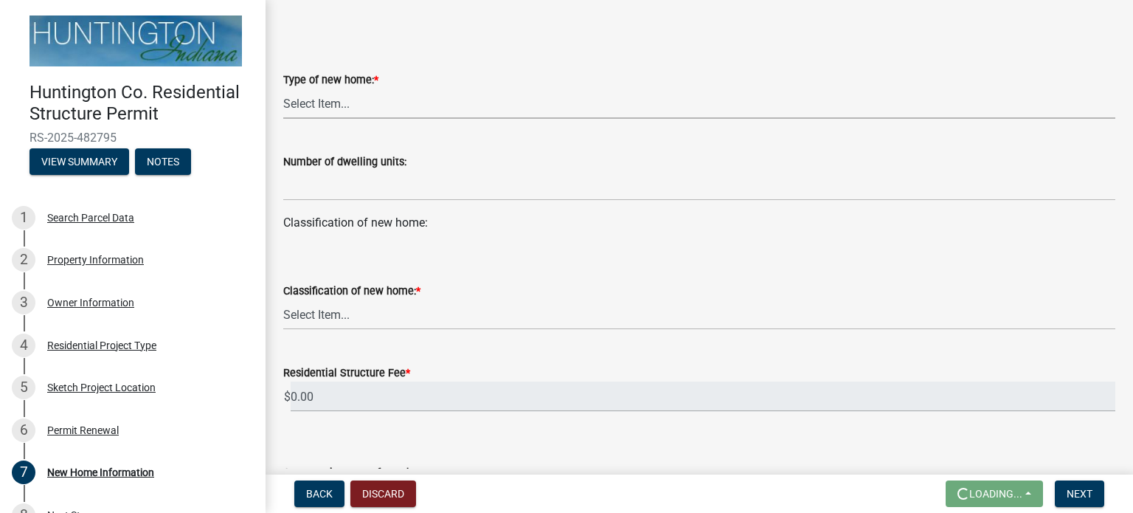
click at [322, 99] on select "Select Item... single-family dwelling two-family dwelling multi-family dwelling" at bounding box center [699, 104] width 832 height 30
click at [283, 89] on select "Select Item... single-family dwelling two-family dwelling multi-family dwelling" at bounding box center [699, 104] width 832 height 30
select select "14050589-8df9-4181-ba23-9b1d55dd5698"
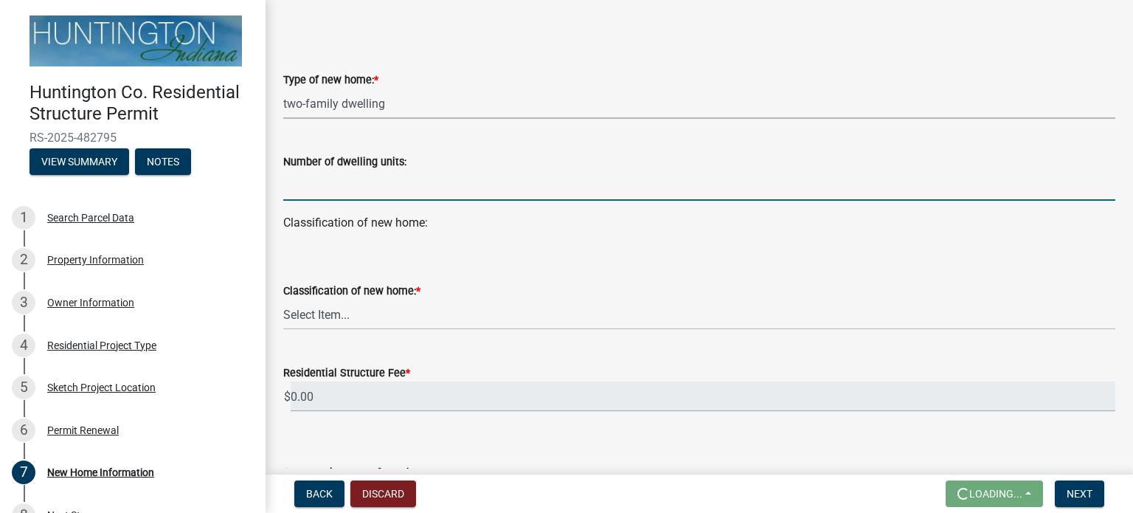
click at [330, 187] on input "text" at bounding box center [699, 185] width 832 height 30
type input "2"
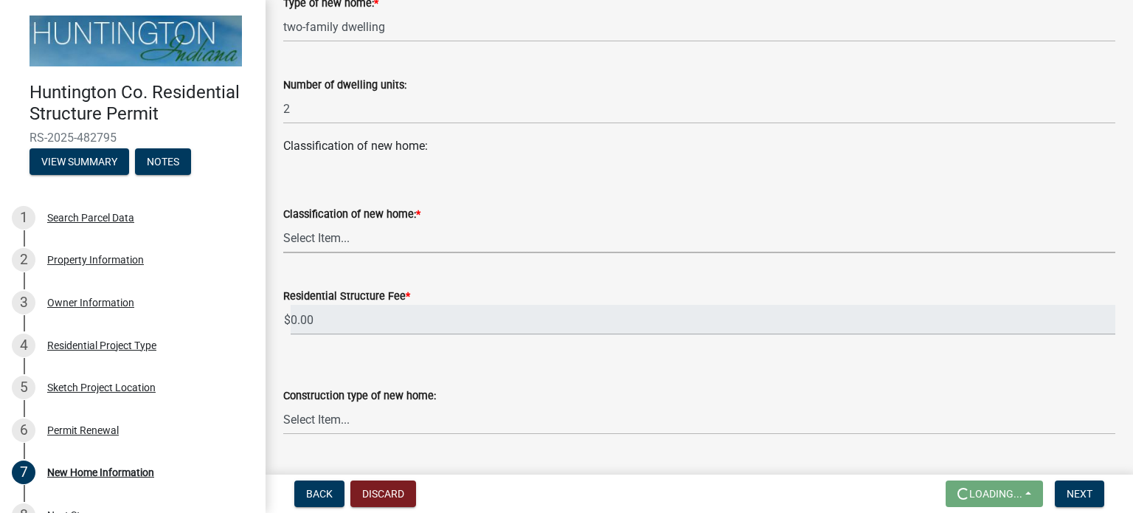
scroll to position [221, 0]
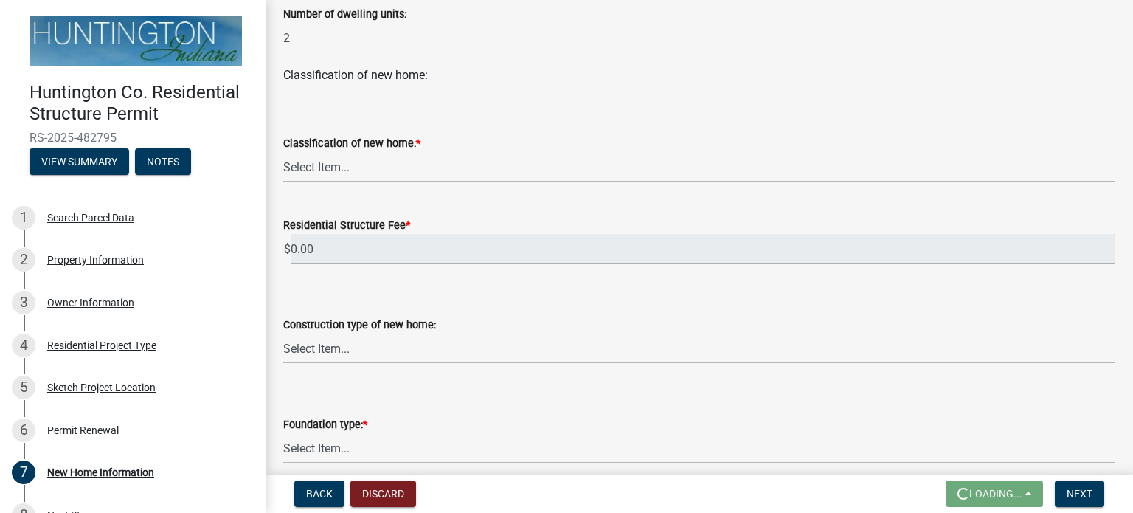
click at [307, 163] on select "Select Item... stick-built modular manufactured" at bounding box center [699, 167] width 832 height 30
click at [283, 152] on select "Select Item... stick-built modular manufactured" at bounding box center [699, 167] width 832 height 30
select select "534643a5-49eb-4eef-b055-3574304c1da7"
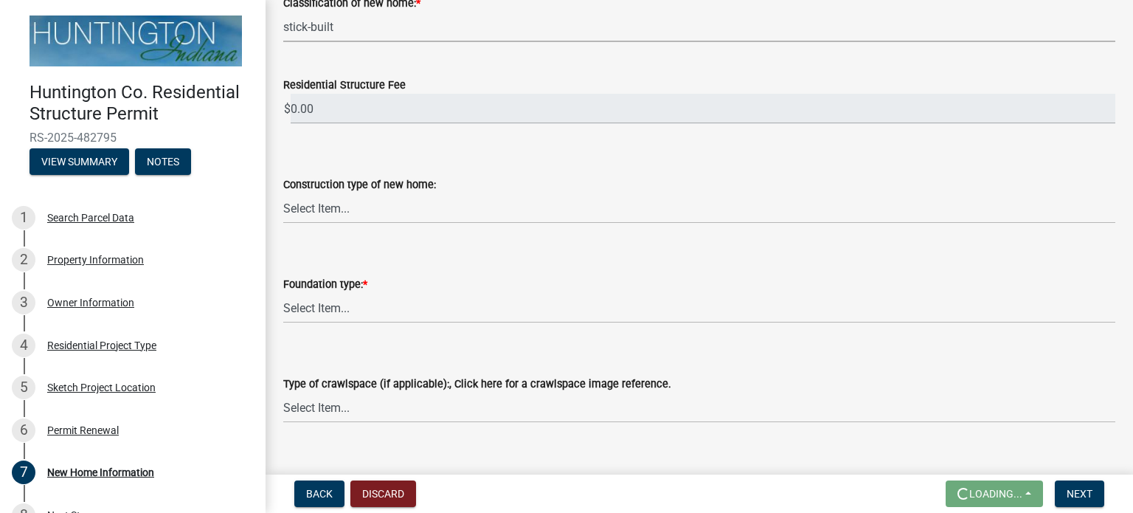
scroll to position [369, 0]
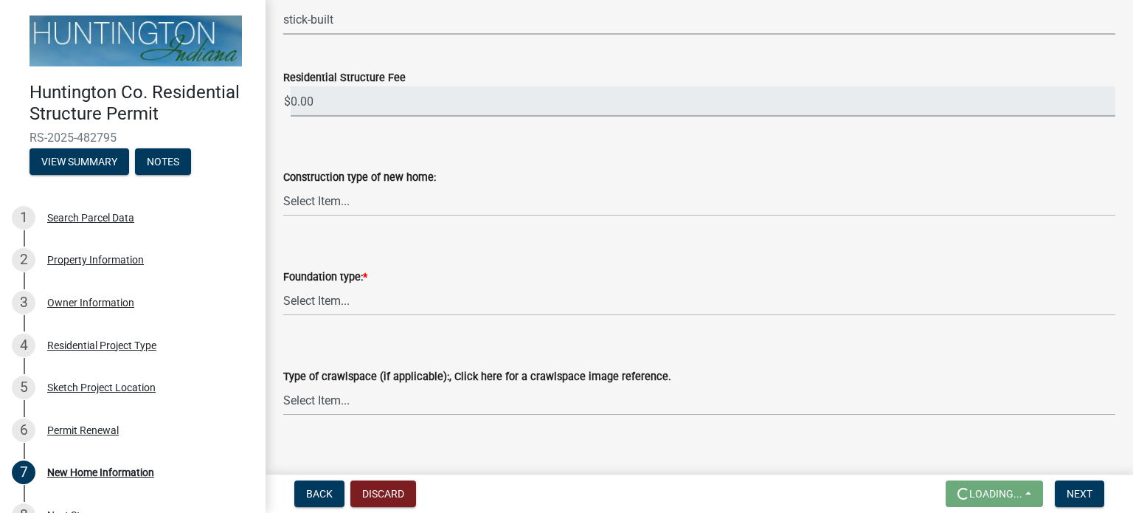
click at [323, 103] on input "0.00" at bounding box center [703, 101] width 825 height 30
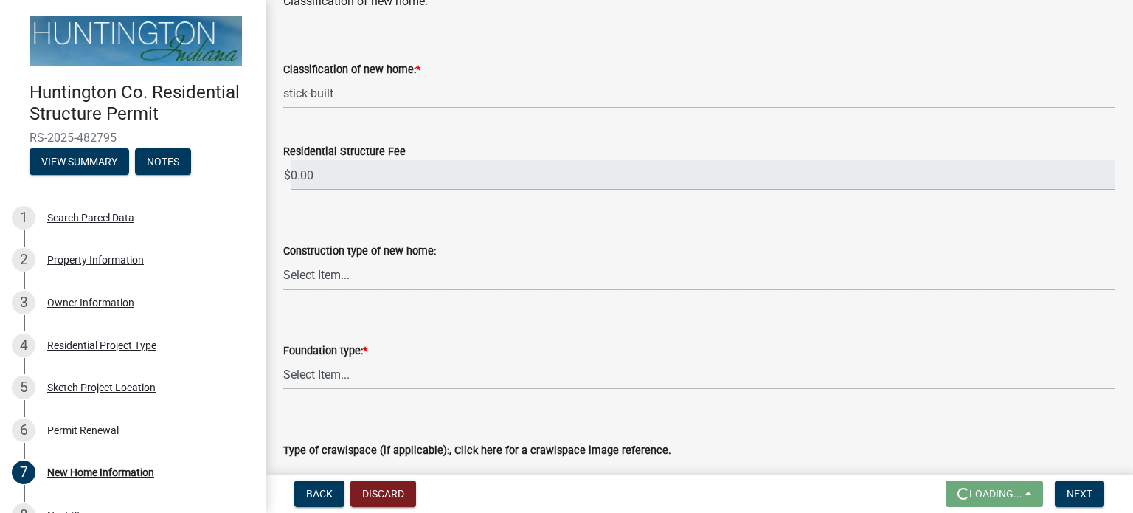
click at [376, 275] on select "Select Item... Wood frame Steel Masonry Pole" at bounding box center [699, 275] width 832 height 30
click at [283, 260] on select "Select Item... Wood frame Steel Masonry Pole" at bounding box center [699, 275] width 832 height 30
select select "7ac50c75-bd19-4200-a472-7ff7759bf044"
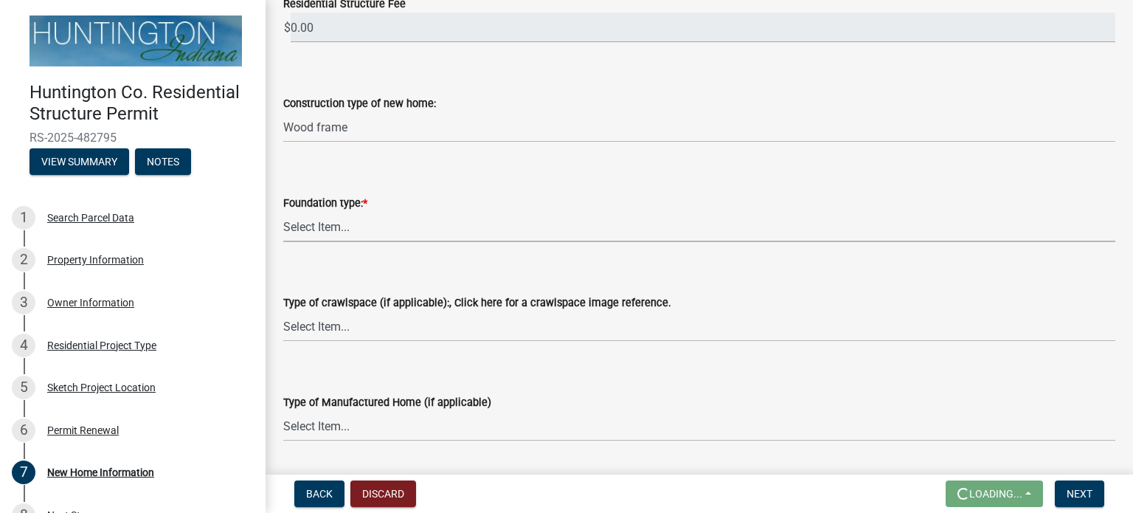
click at [343, 229] on select "Select Item... Slab on grade: The minimum requirement is a 3.5" thick slab with…" at bounding box center [699, 227] width 832 height 30
click at [283, 212] on select "Select Item... Slab on grade: The minimum requirement is a 3.5" thick slab with…" at bounding box center [699, 227] width 832 height 30
select select "41a20be5-04ab-4379-9276-11703055c681"
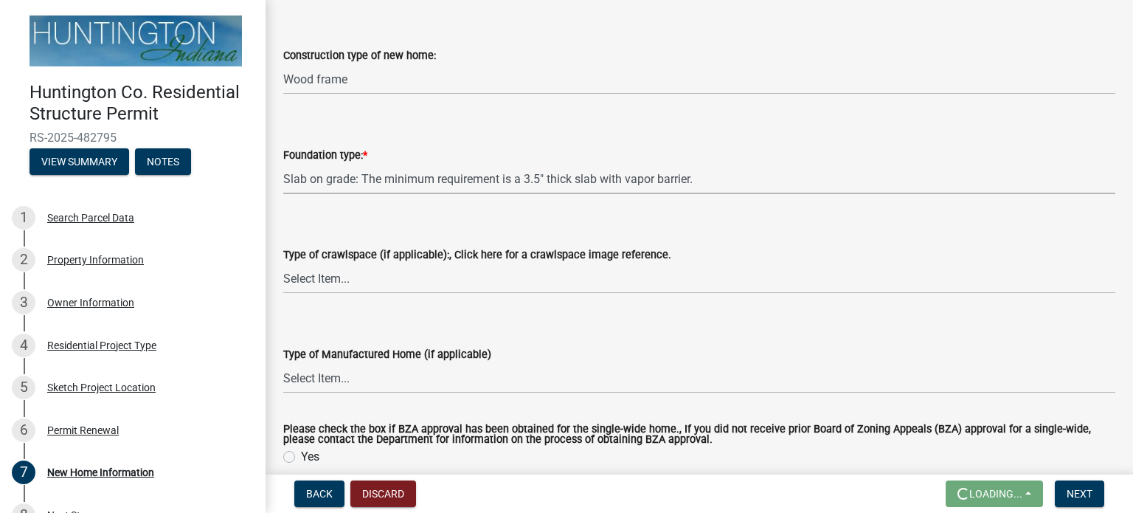
scroll to position [516, 0]
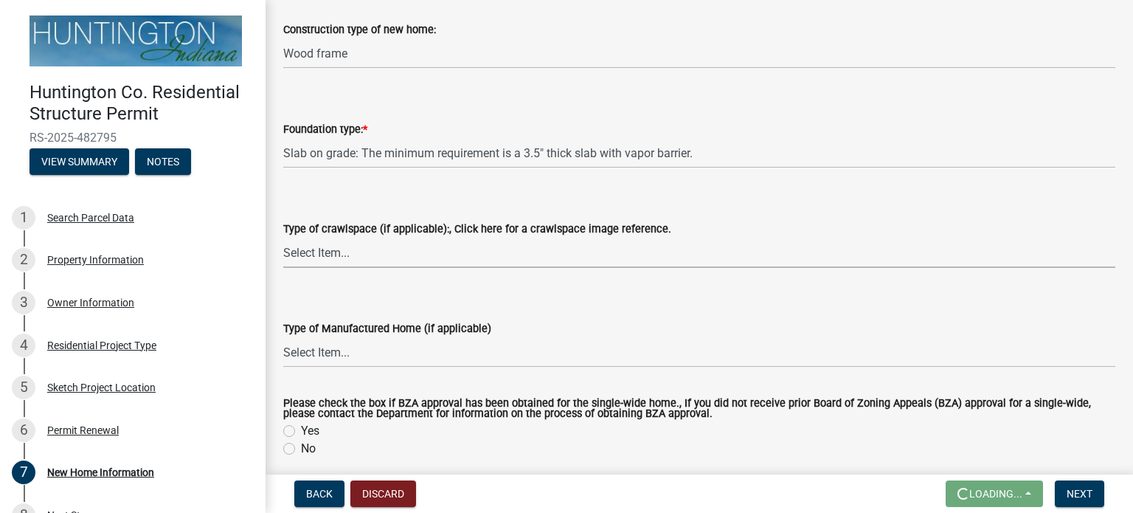
click at [328, 252] on select "Select Item... Vented Non-vented-humidifier no openings Conditioned Under-floor…" at bounding box center [699, 253] width 832 height 30
click at [328, 253] on select "Select Item... Vented Non-vented-humidifier no openings Conditioned Under-floor…" at bounding box center [699, 253] width 832 height 30
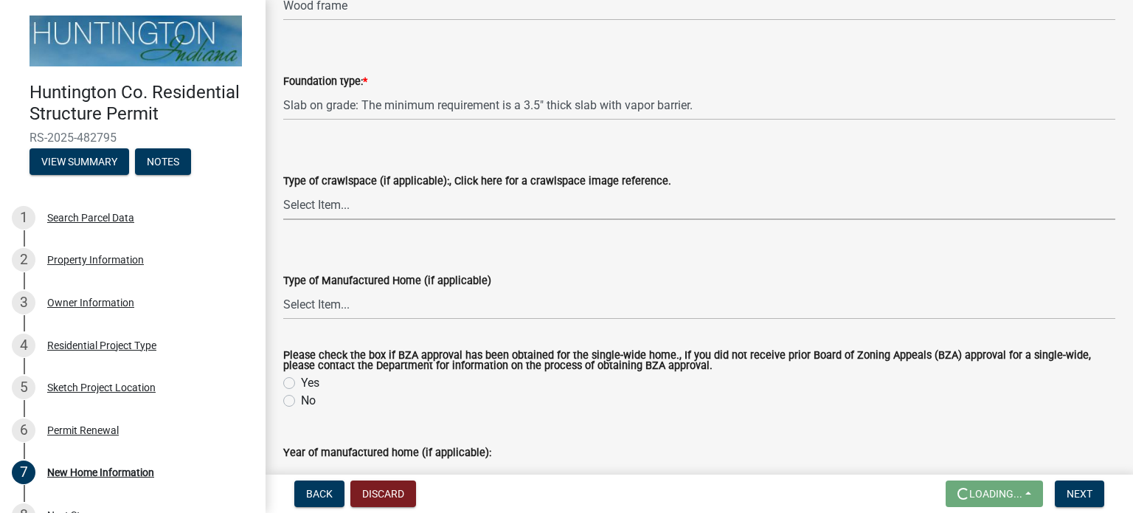
scroll to position [590, 0]
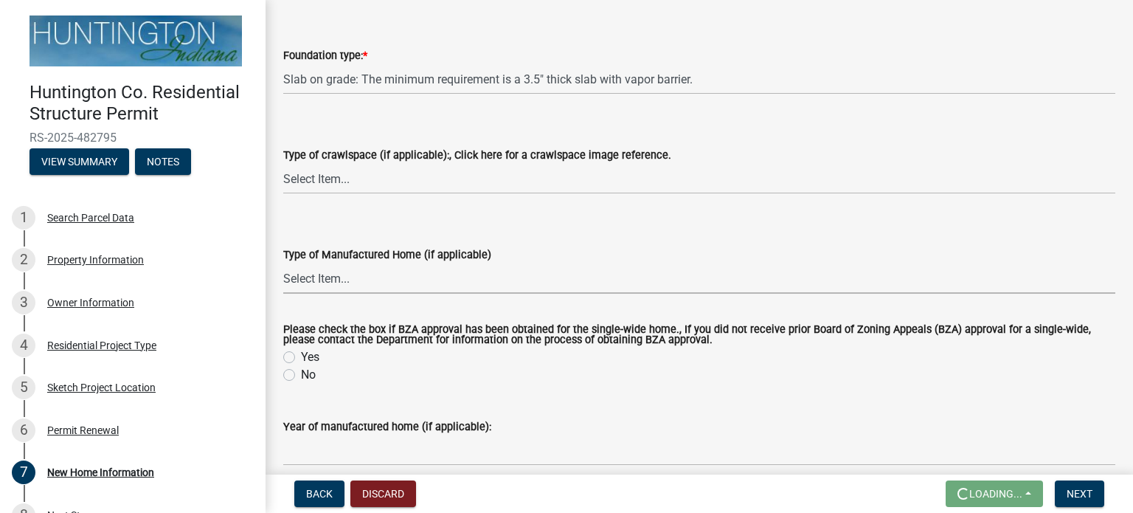
click at [372, 272] on select "Select Item... Single-wide Double-wide" at bounding box center [699, 278] width 832 height 30
click at [347, 288] on select "Select Item... Single-wide Double-wide" at bounding box center [699, 278] width 832 height 30
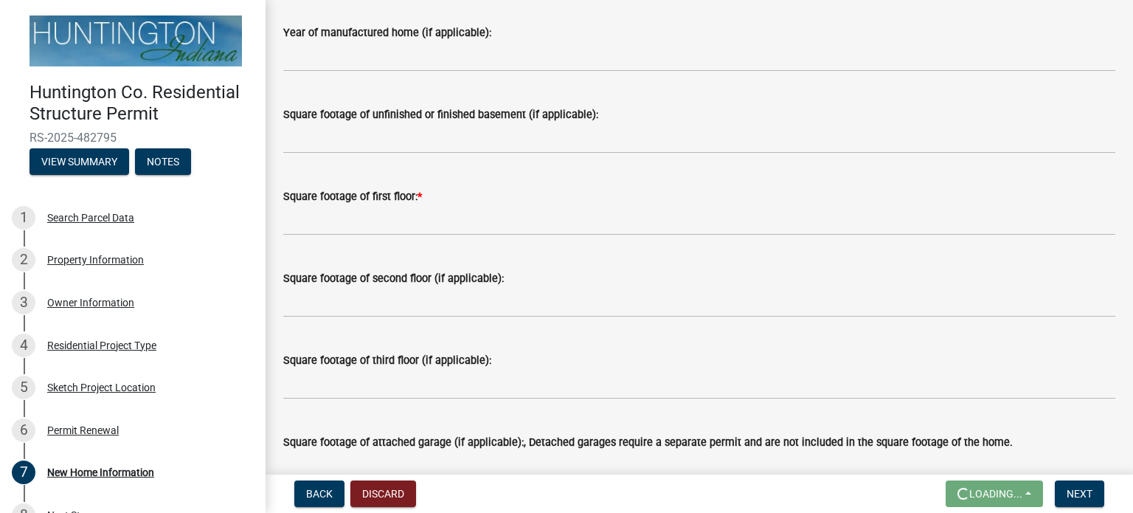
scroll to position [959, 0]
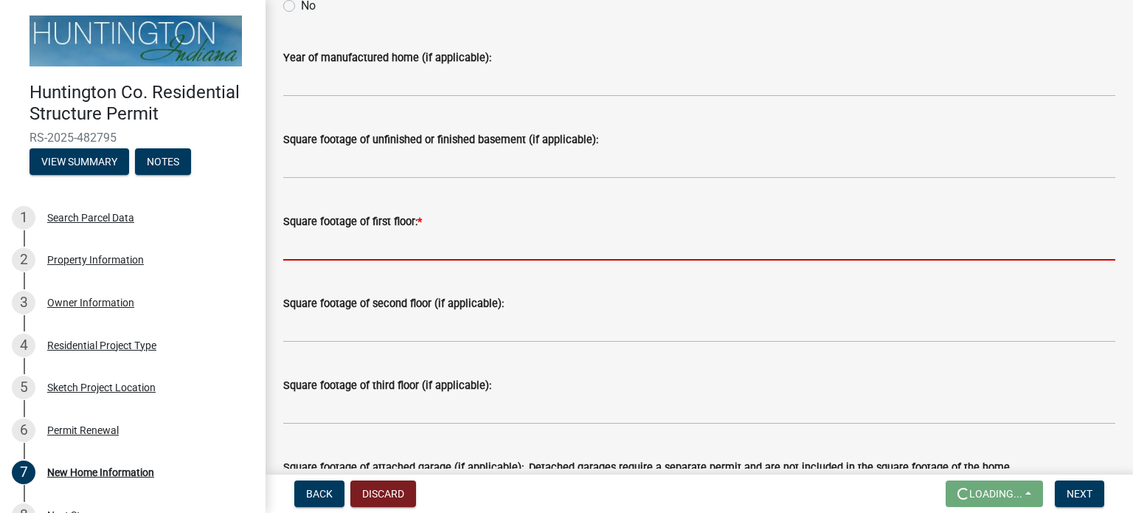
click at [325, 250] on input "text" at bounding box center [699, 245] width 832 height 30
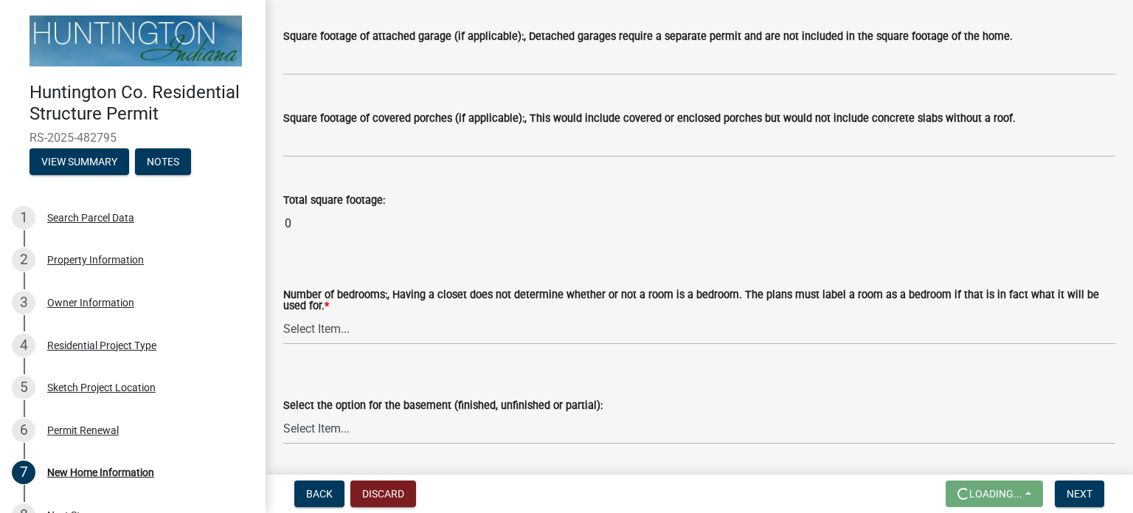
scroll to position [1476, 0]
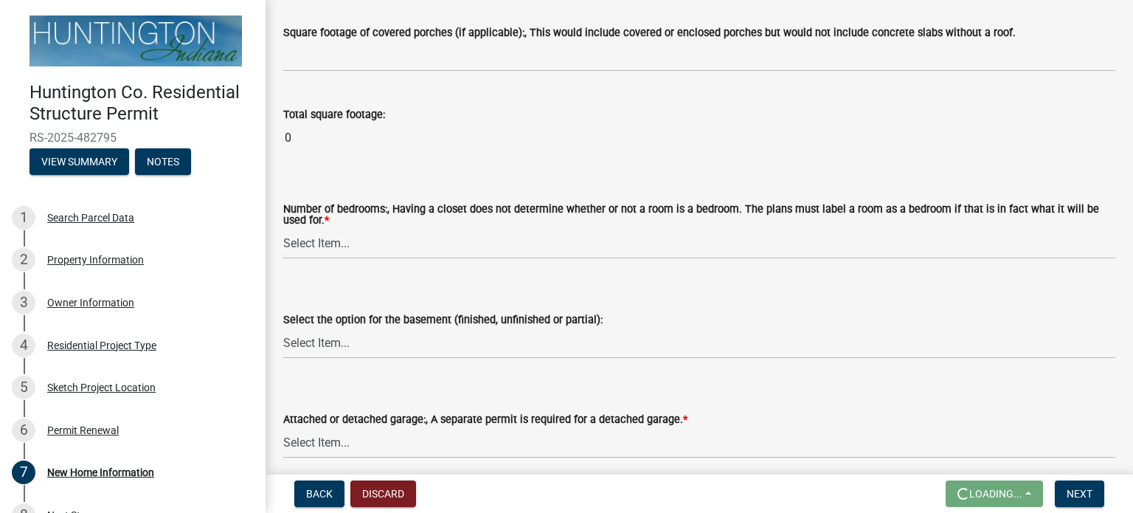
type input "1488"
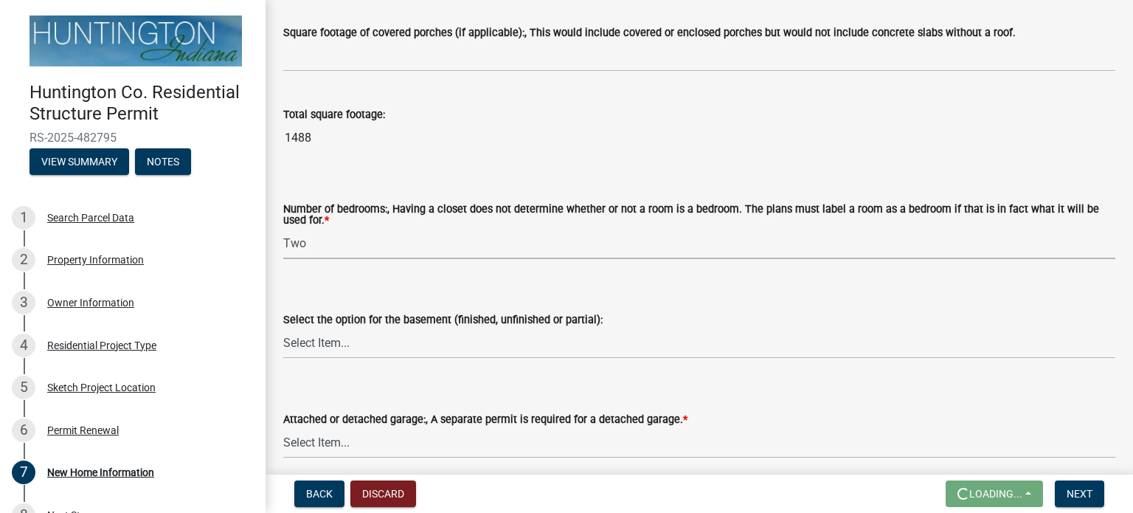
click at [283, 229] on select "Select Item... One Two Three Four Five Six or more" at bounding box center [699, 244] width 832 height 30
select select "24c45ea2-3849-47b3-9717-f93aad5c98d7"
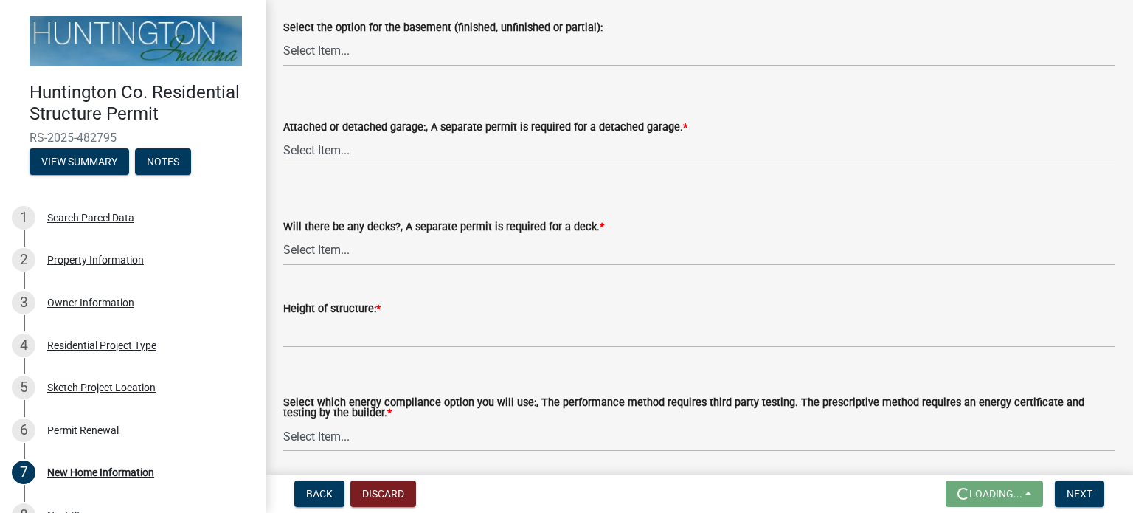
scroll to position [1771, 0]
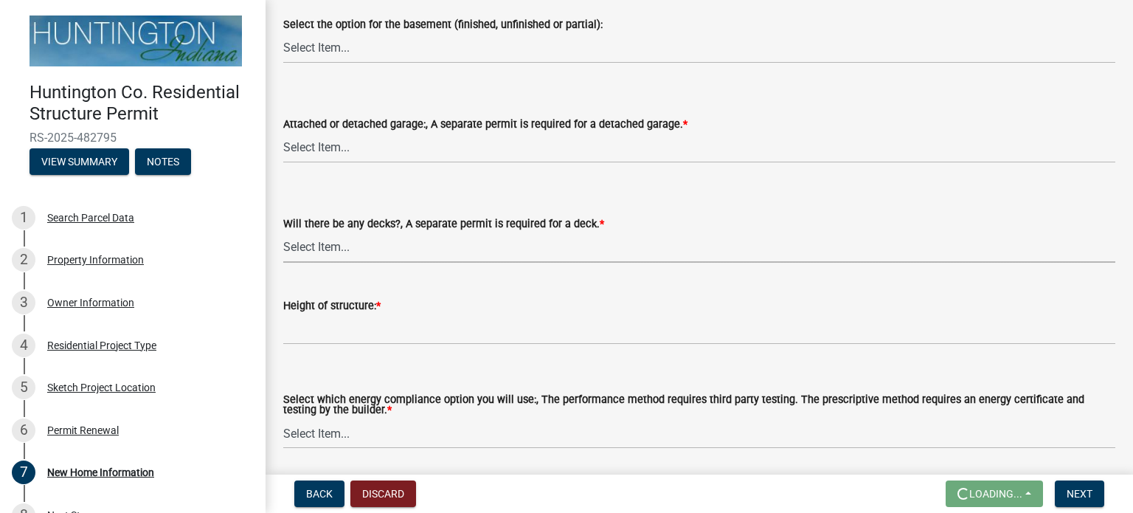
click at [327, 246] on select "Select Item... Yes No" at bounding box center [699, 247] width 832 height 30
click at [283, 232] on select "Select Item... Yes No" at bounding box center [699, 247] width 832 height 30
select select "0af2c62b-a54b-41df-9440-7e06c81f5ee1"
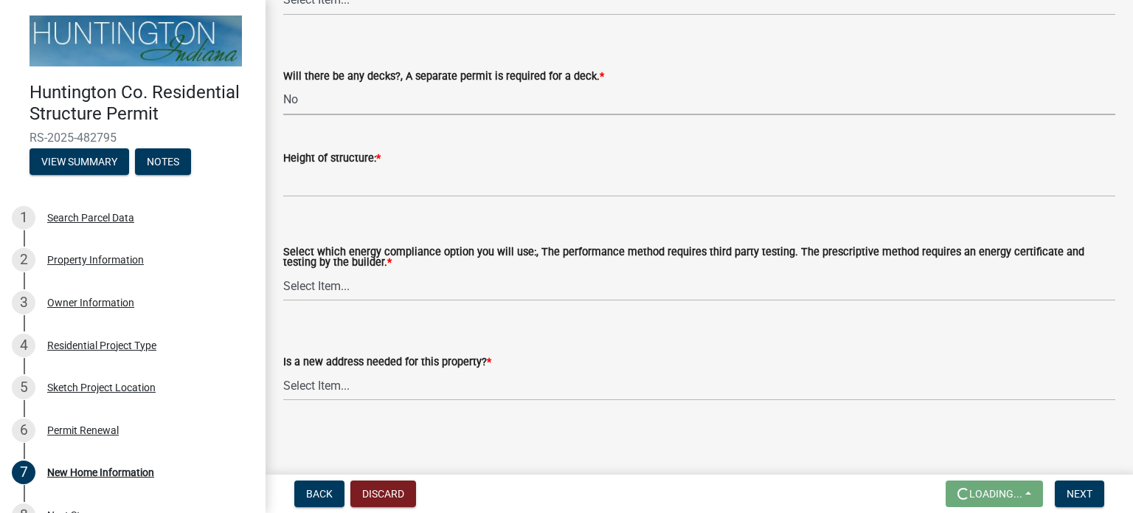
scroll to position [1921, 0]
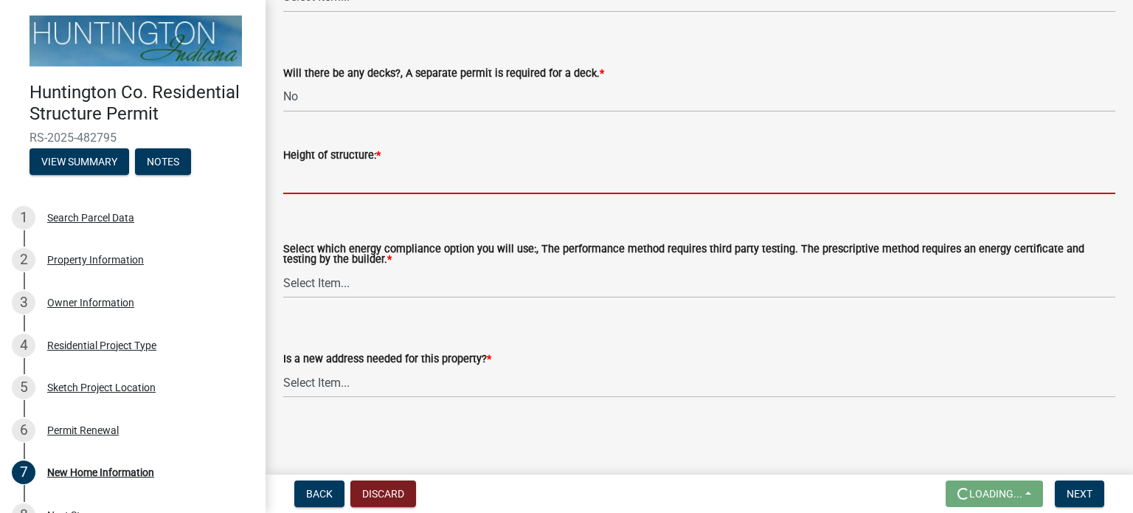
click at [316, 183] on input "Height of structure: *" at bounding box center [699, 179] width 832 height 30
click at [313, 182] on input "Height of structure: *" at bounding box center [699, 179] width 832 height 30
drag, startPoint x: 309, startPoint y: 176, endPoint x: 688, endPoint y: 199, distance: 379.9
click at [688, 199] on wm-data-entity-input "Height of structure: *" at bounding box center [699, 165] width 832 height 80
drag, startPoint x: 688, startPoint y: 199, endPoint x: 286, endPoint y: 176, distance: 403.5
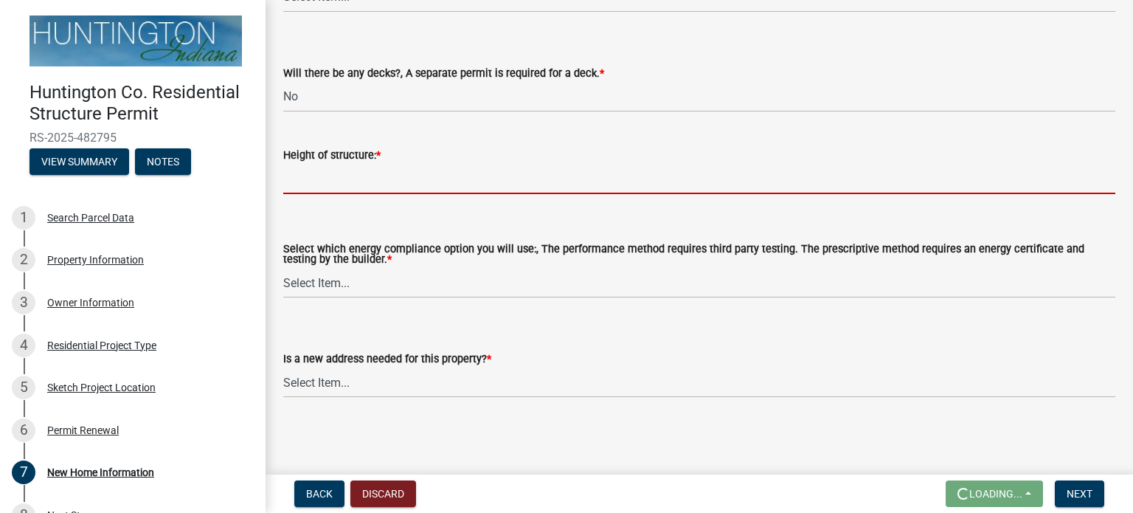
click at [288, 177] on input "Height of structure: *" at bounding box center [699, 179] width 832 height 30
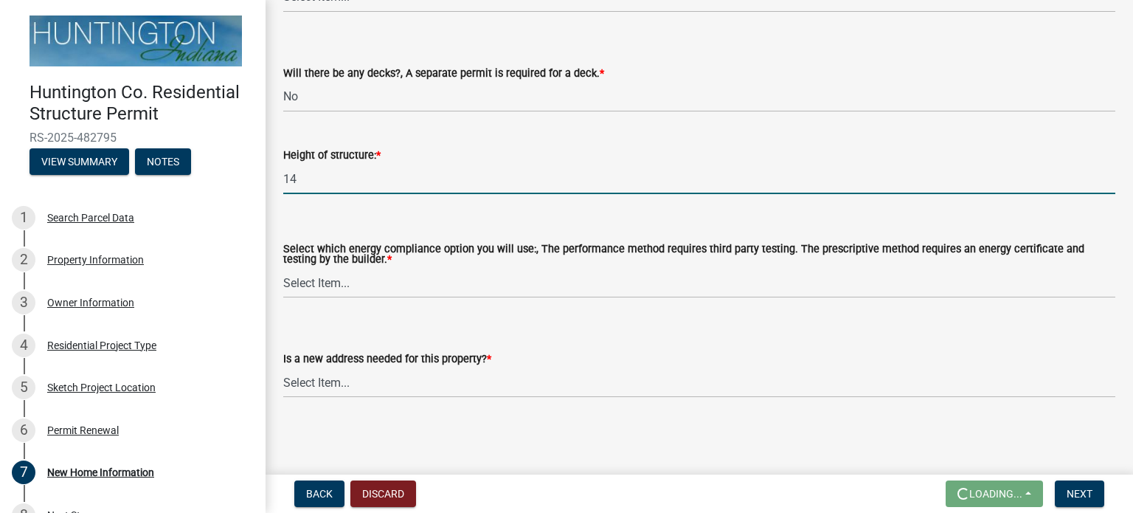
type input "14"
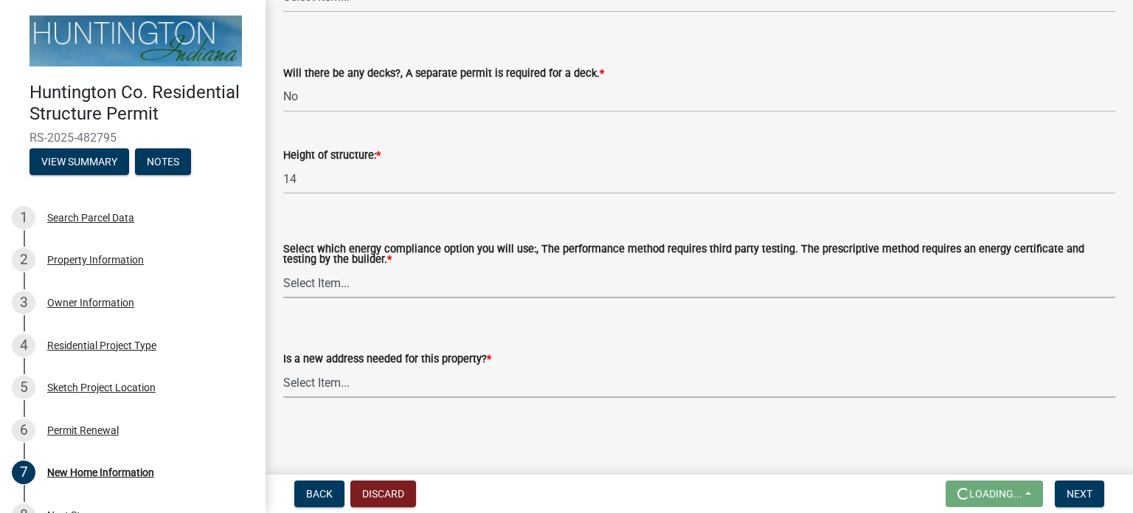
click at [331, 382] on div "Is a new address needed for this property? * Select Item... Yes No" at bounding box center [699, 374] width 832 height 48
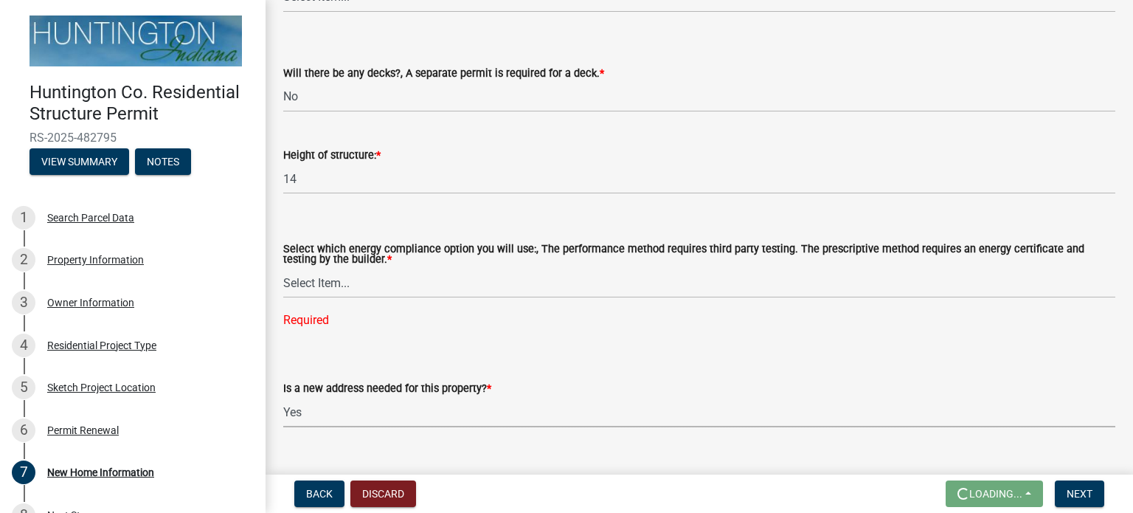
click at [283, 397] on select "Select Item... Yes No" at bounding box center [699, 412] width 832 height 30
select select "c6bca56a-65ef-4235-b2fa-5e9dc560a56e"
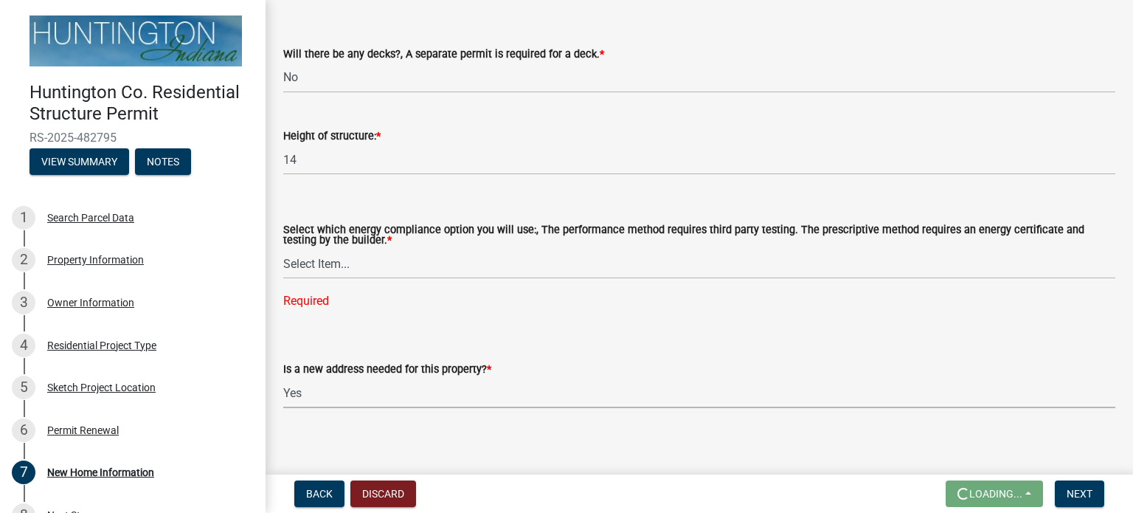
scroll to position [1951, 0]
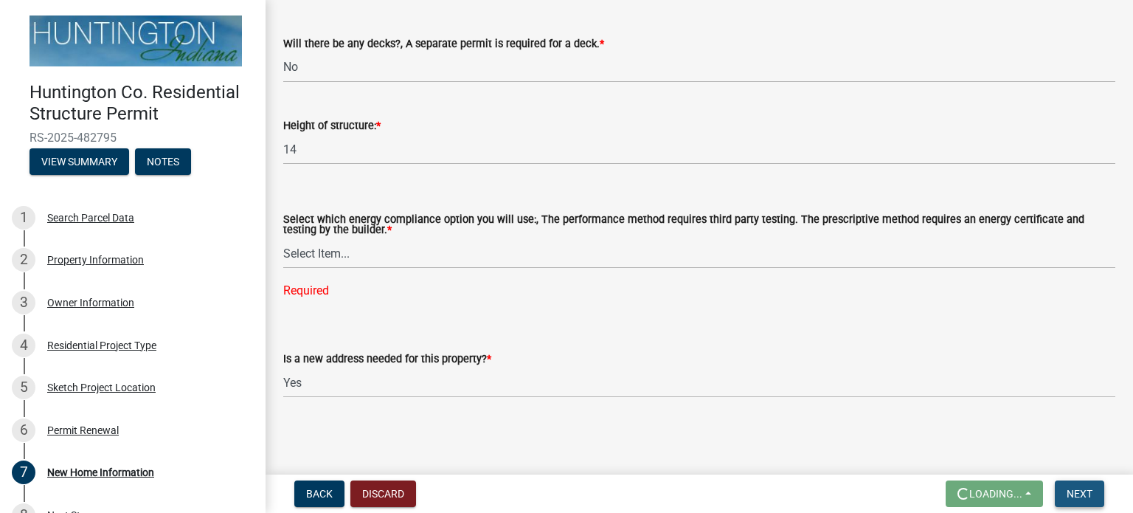
click at [1079, 489] on span "Next" at bounding box center [1080, 494] width 26 height 12
click at [322, 495] on span "Back" at bounding box center [319, 494] width 27 height 12
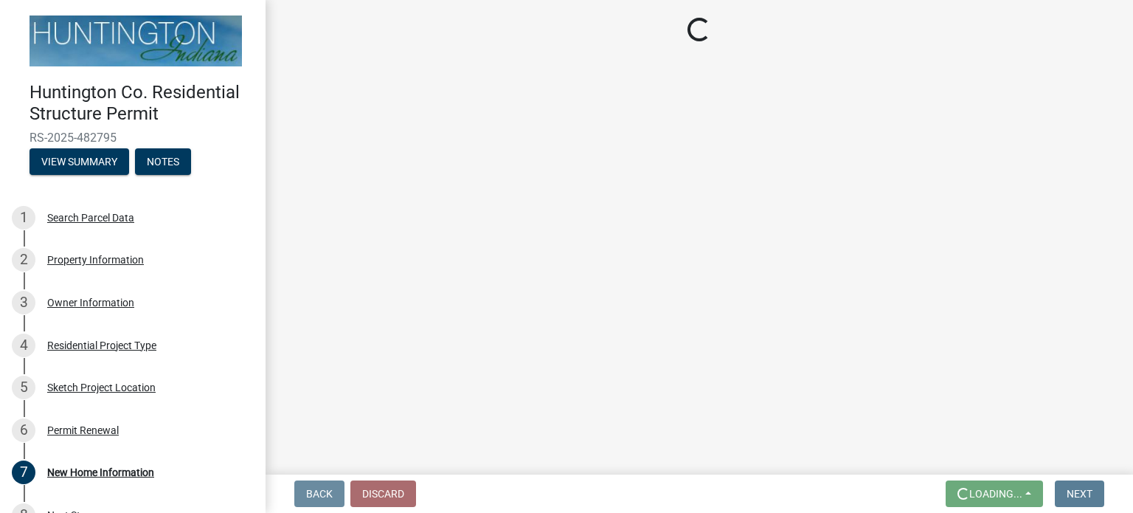
scroll to position [0, 0]
select select "7022fa2c-6c9f-4a5e-8d19-47b221a2a07d"
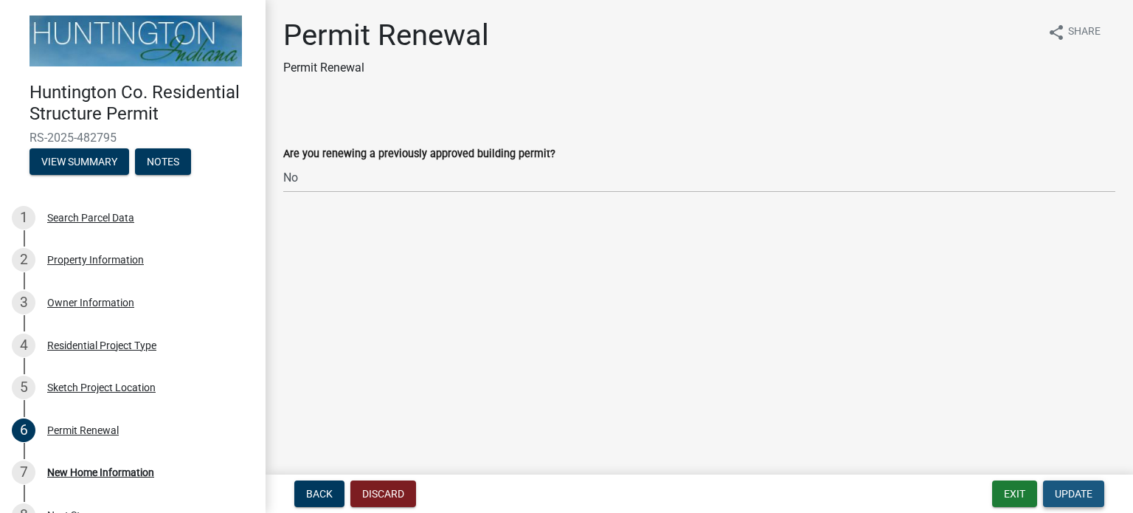
click at [1069, 493] on span "Update" at bounding box center [1074, 494] width 38 height 12
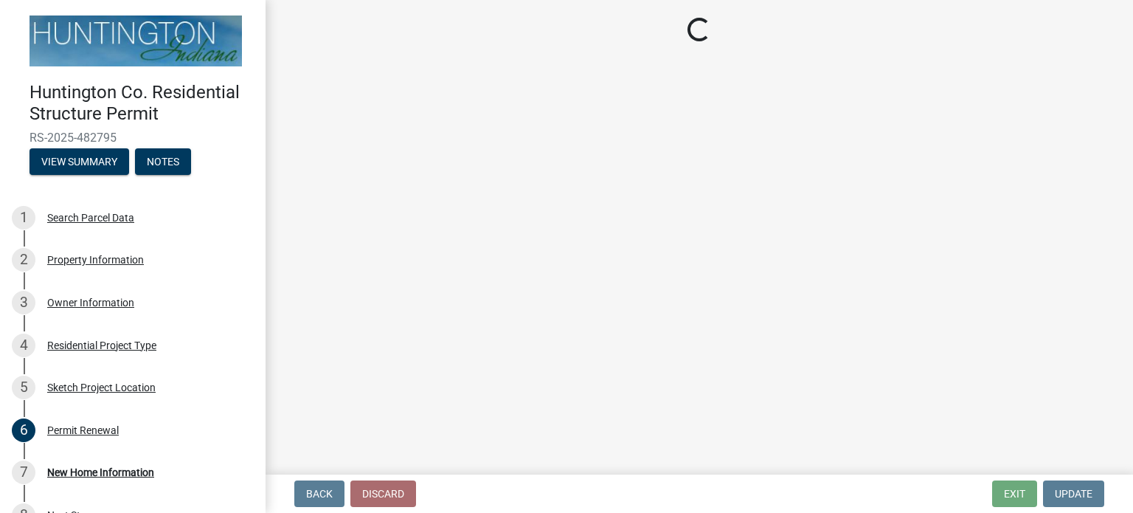
select select "14050589-8df9-4181-ba23-9b1d55dd5698"
select select "534643a5-49eb-4eef-b055-3574304c1da7"
select select "7ac50c75-bd19-4200-a472-7ff7759bf044"
select select "41a20be5-04ab-4379-9276-11703055c681"
select select "24c45ea2-3849-47b3-9717-f93aad5c98d7"
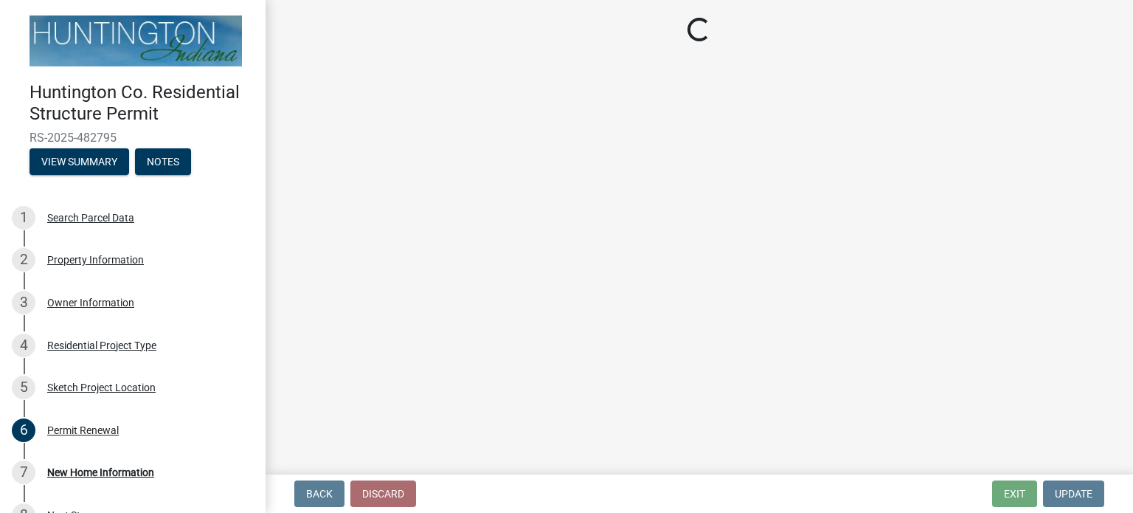
select select "0af2c62b-a54b-41df-9440-7e06c81f5ee1"
select select "c6bca56a-65ef-4235-b2fa-5e9dc560a56e"
